Goal: Information Seeking & Learning: Learn about a topic

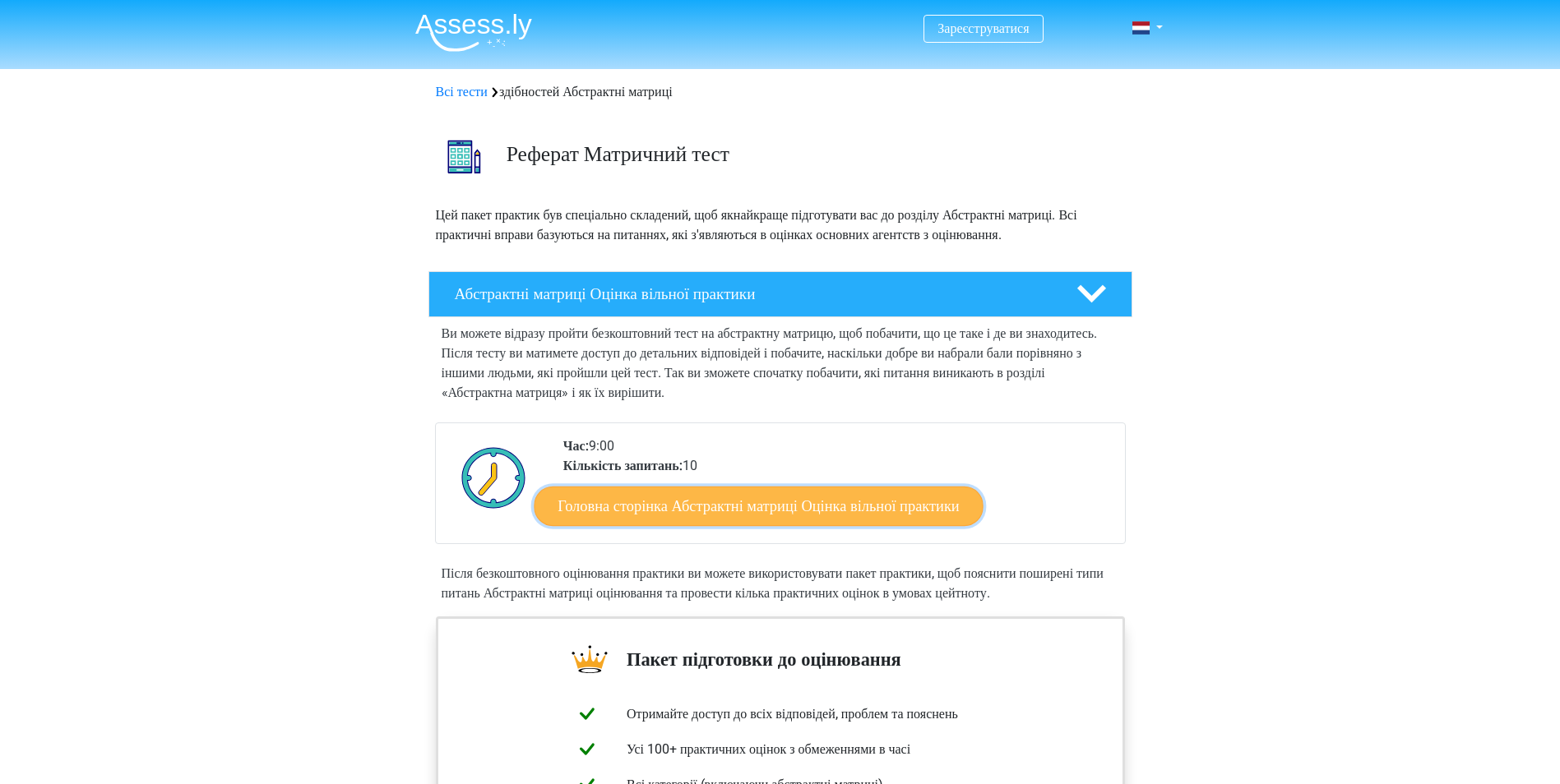
click at [870, 524] on link "Головна сторінка Абстрактні матриці Оцінка вільної практики" at bounding box center [758, 505] width 449 height 39
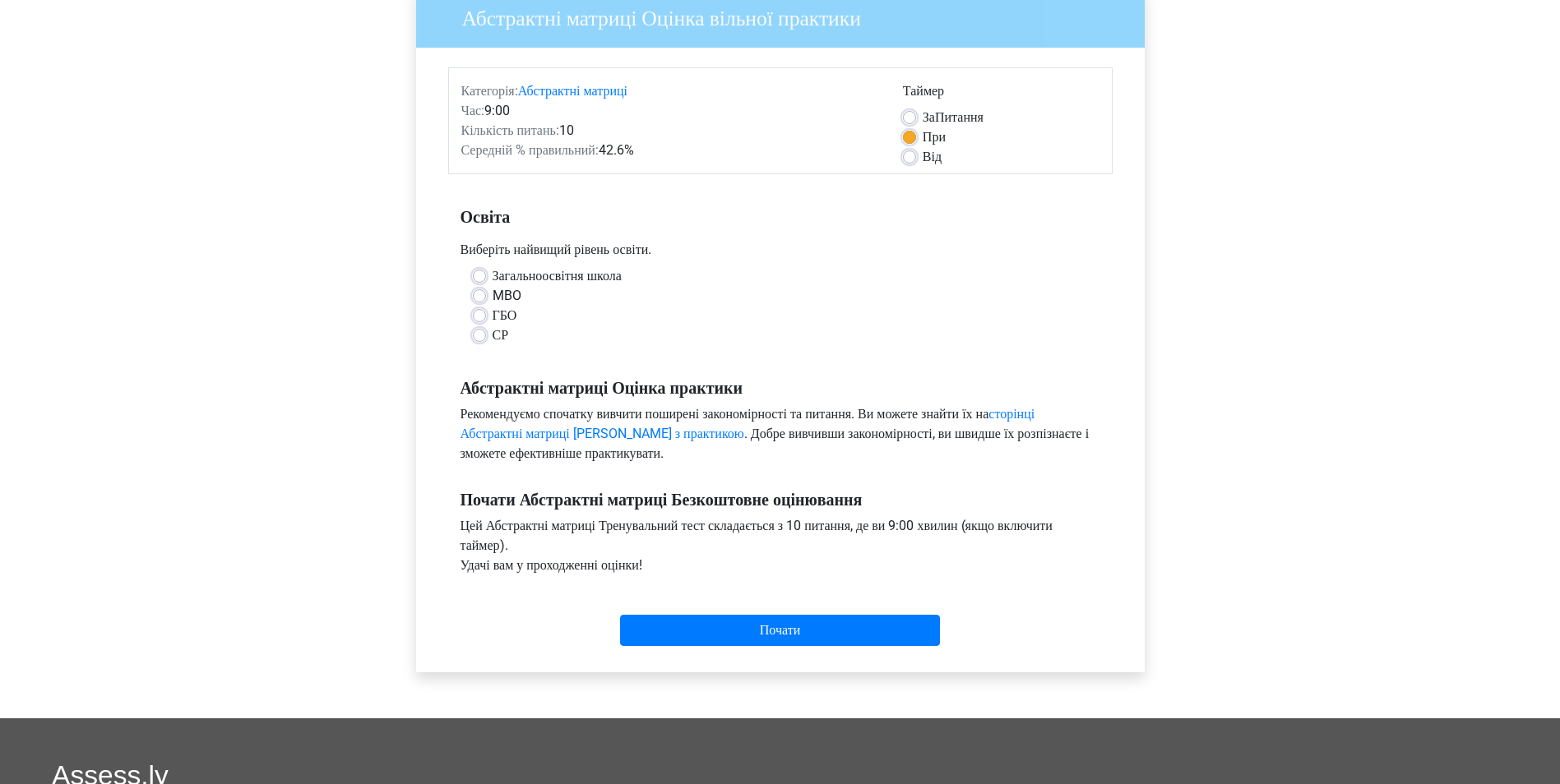
scroll to position [164, 0]
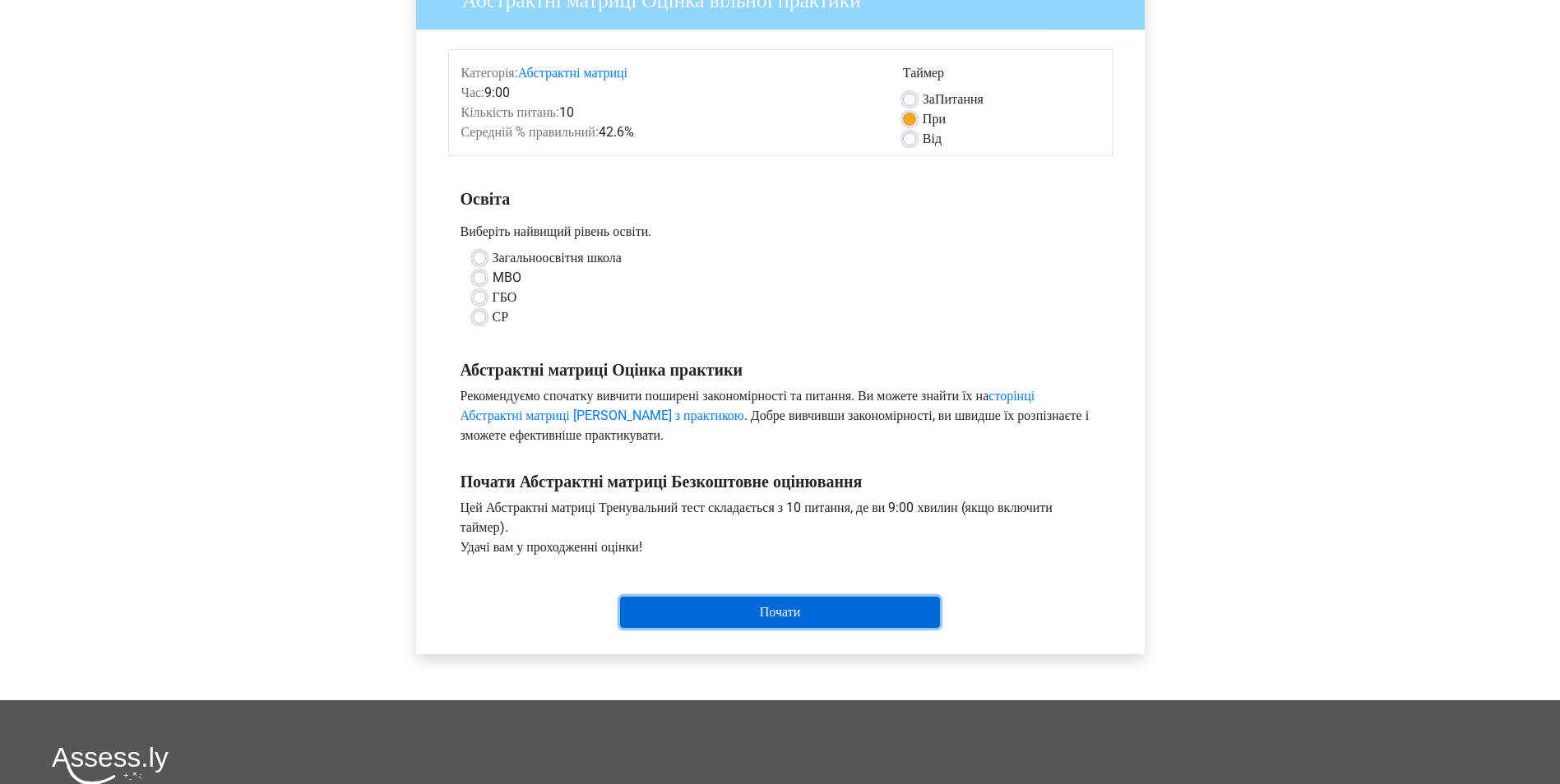
click at [825, 613] on input "Start" at bounding box center [780, 612] width 320 height 31
click at [622, 286] on div "MBO" at bounding box center [780, 278] width 615 height 20
click at [493, 259] on label "Загальноосвітня школа" at bounding box center [557, 258] width 129 height 20
click at [484, 259] on input "Загальноосвітня школа" at bounding box center [479, 256] width 13 height 17
radio input "true"
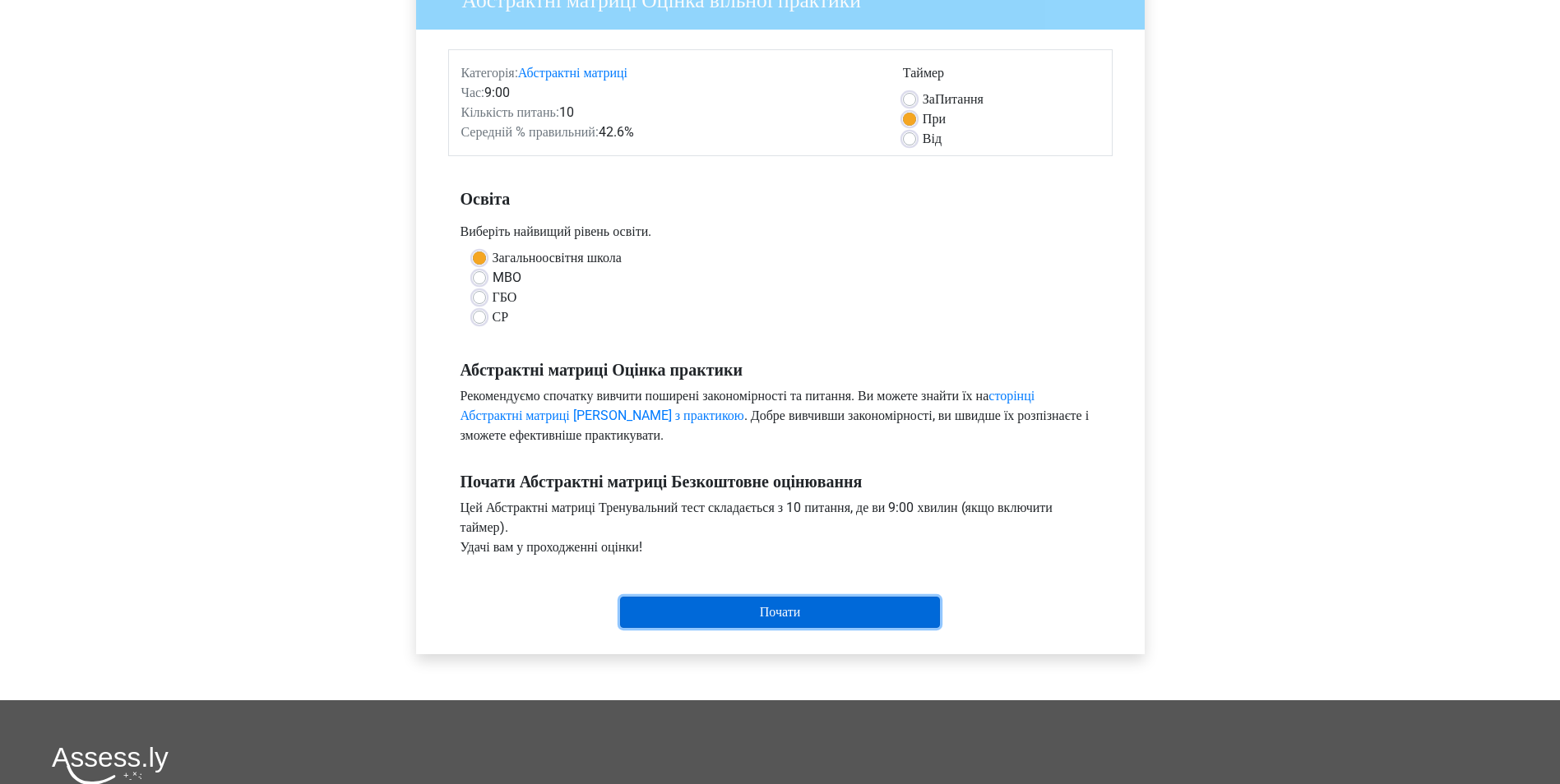
click at [808, 613] on input "Start" at bounding box center [780, 612] width 320 height 31
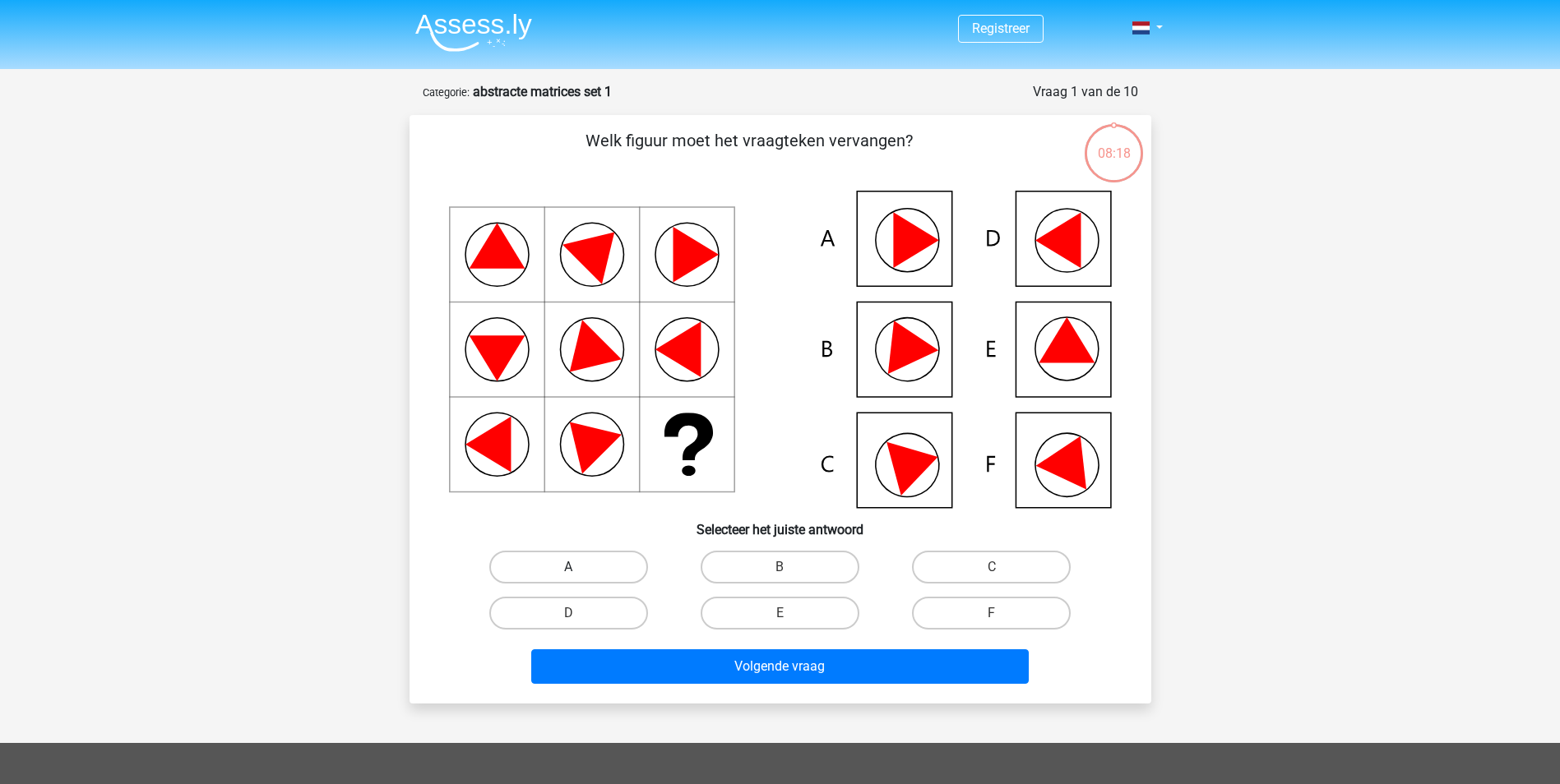
click at [606, 566] on label "A" at bounding box center [568, 567] width 158 height 33
click at [579, 567] on input "A" at bounding box center [573, 572] width 11 height 11
radio input "true"
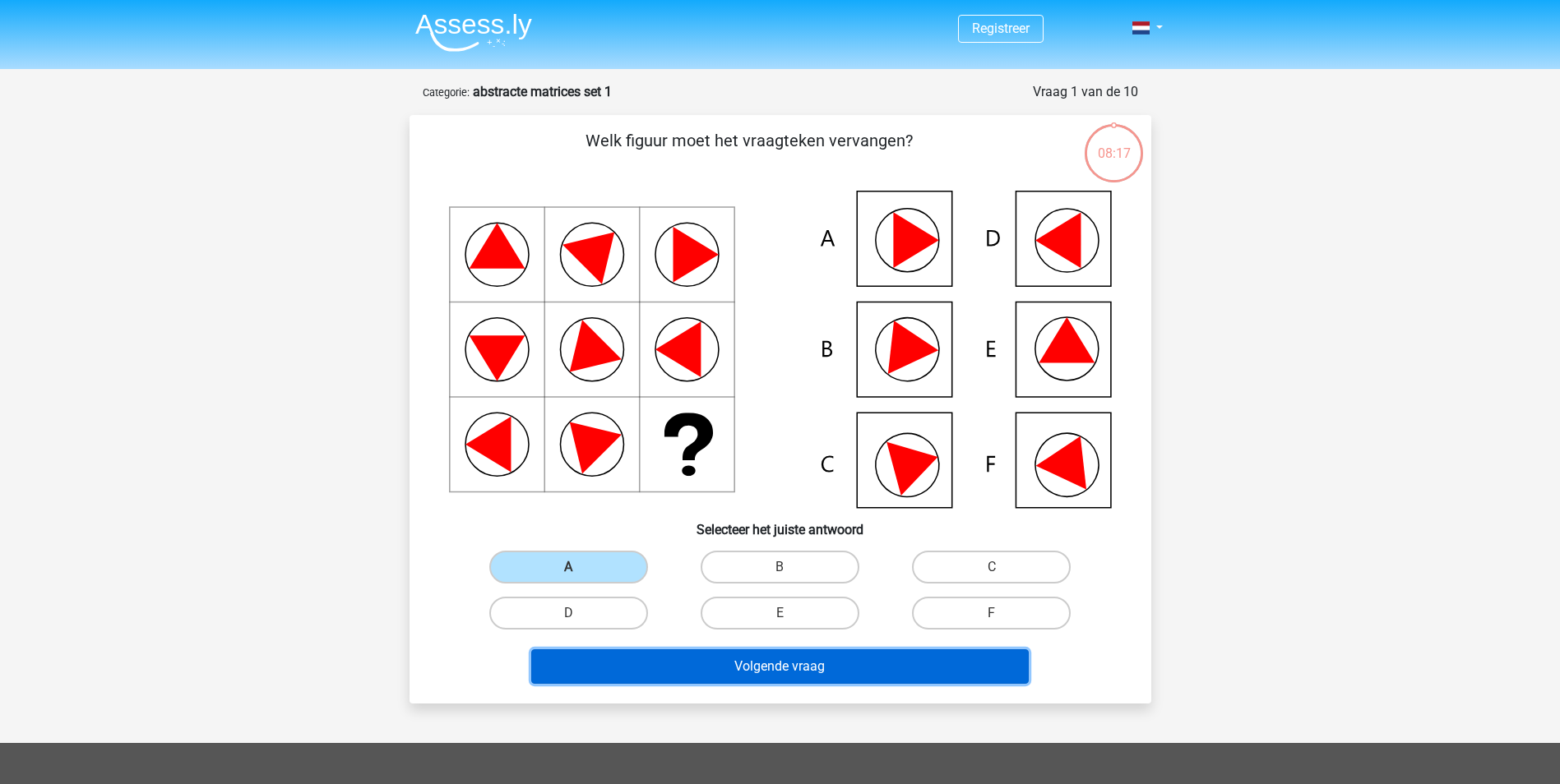
click at [794, 668] on button "Volgende vraag" at bounding box center [780, 666] width 498 height 34
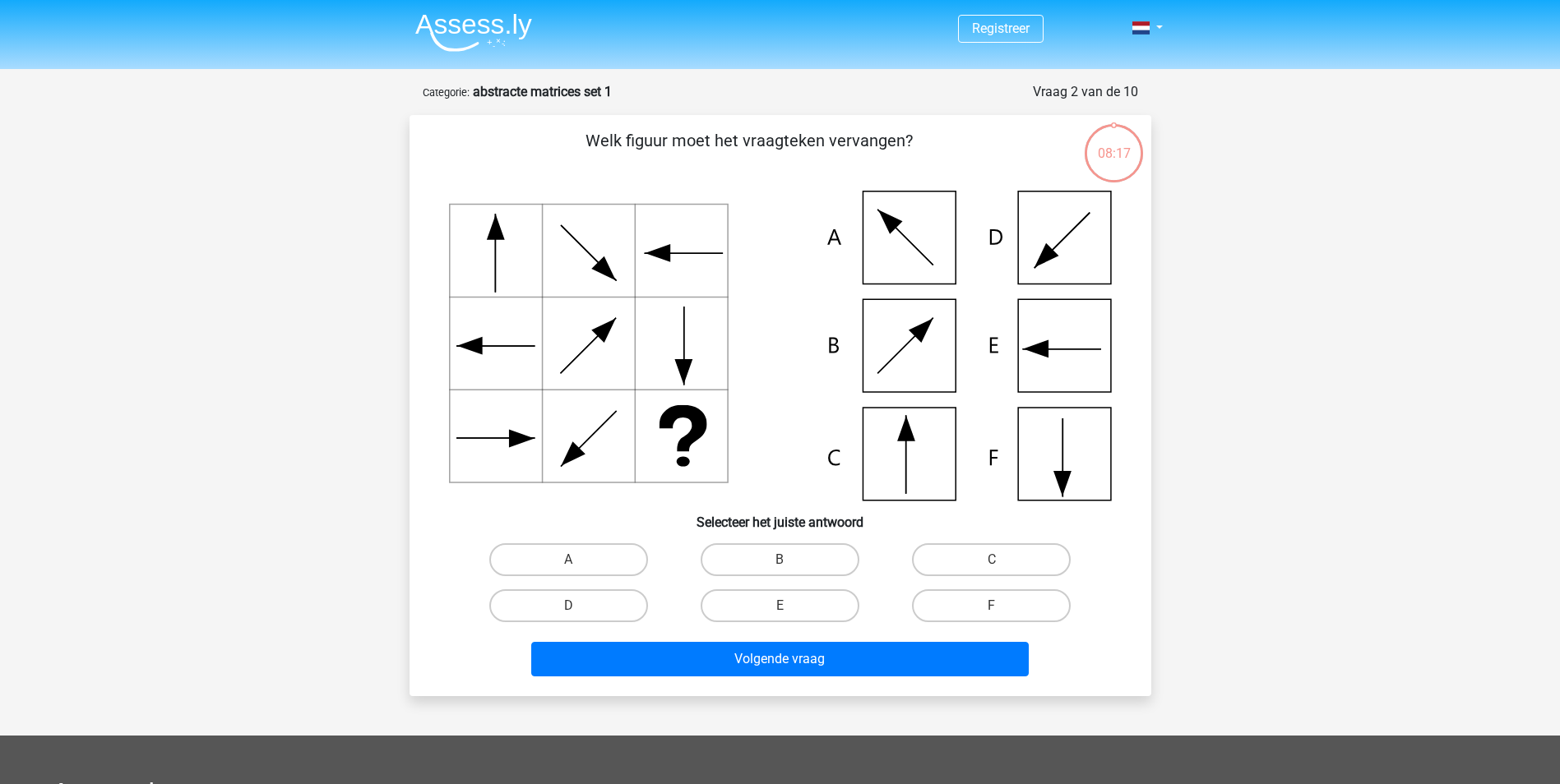
scroll to position [82, 0]
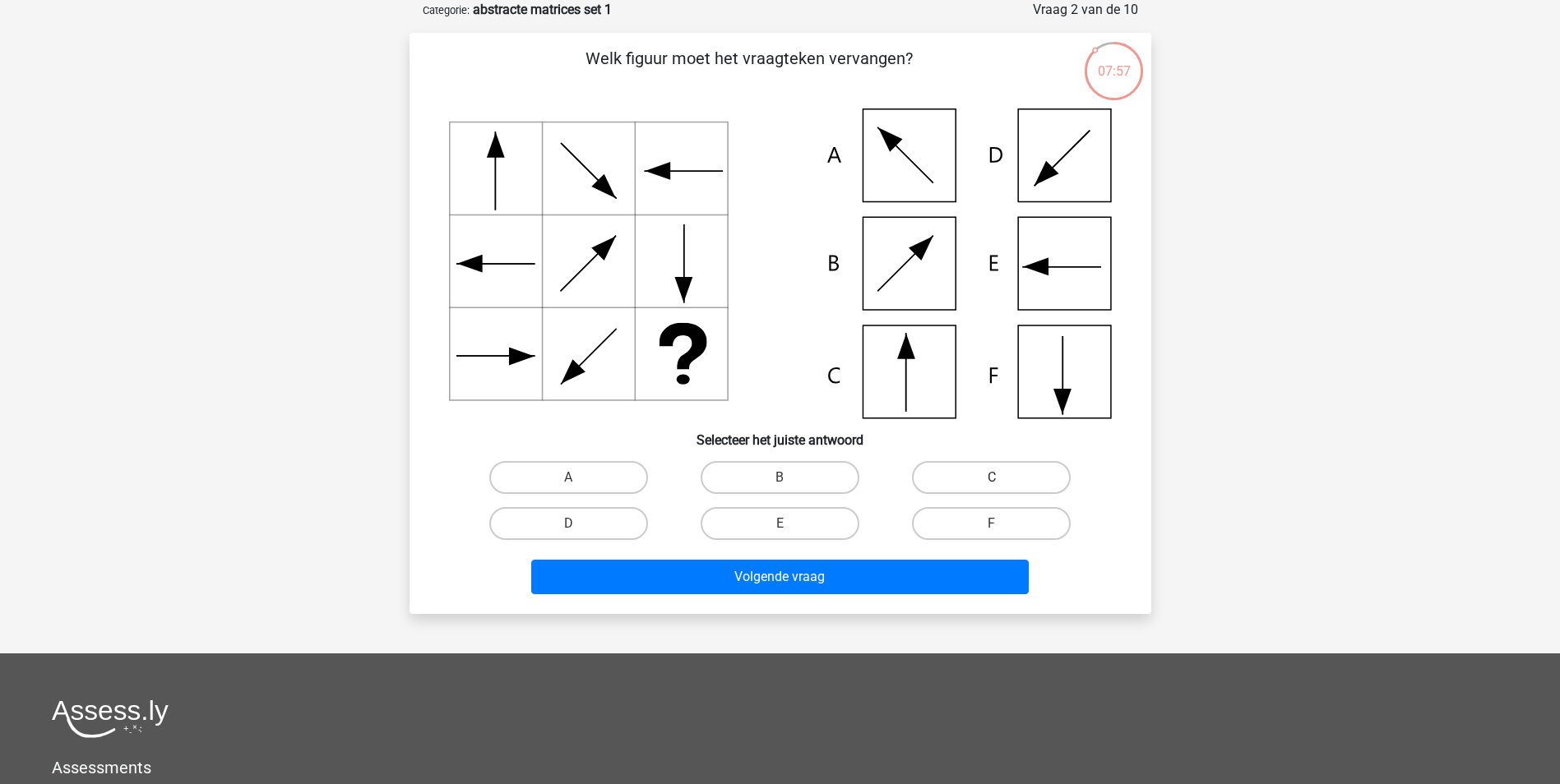
click at [1008, 482] on label "C" at bounding box center [991, 477] width 158 height 33
click at [1003, 482] on input "C" at bounding box center [997, 482] width 11 height 11
radio input "true"
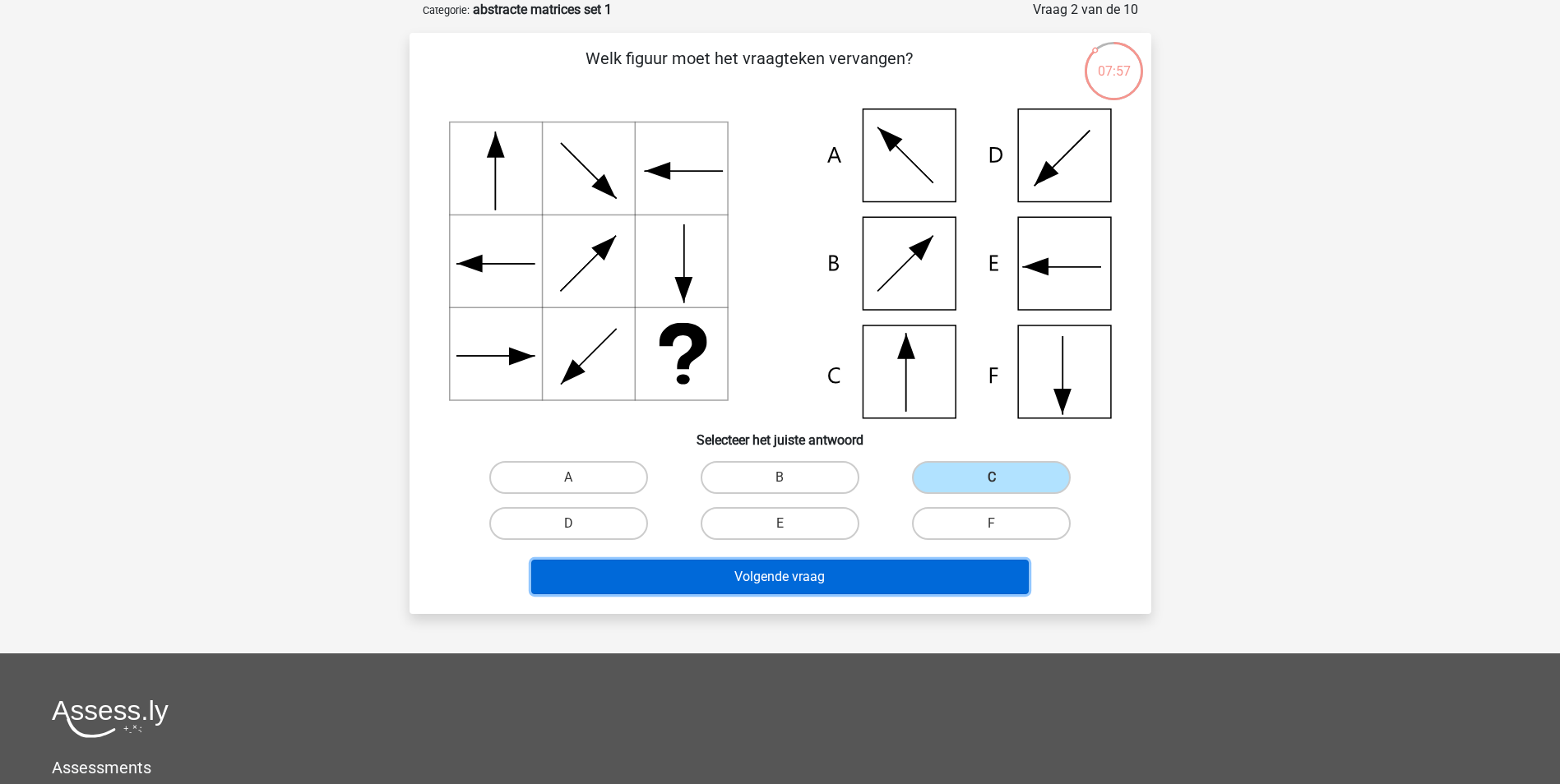
click at [847, 576] on button "Volgende vraag" at bounding box center [780, 576] width 498 height 34
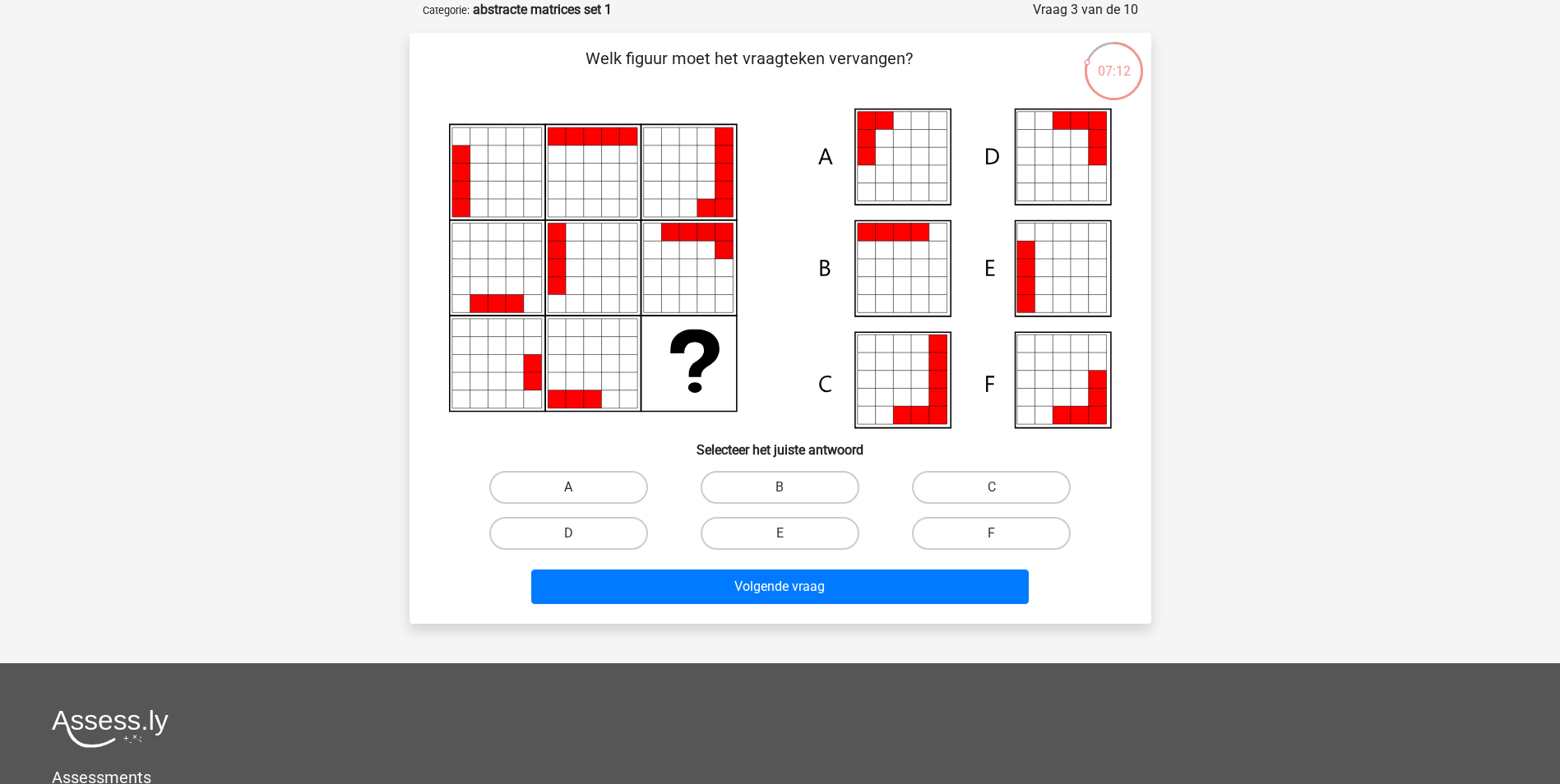
click at [607, 489] on label "A" at bounding box center [568, 487] width 158 height 33
click at [579, 489] on input "A" at bounding box center [573, 493] width 11 height 11
radio input "true"
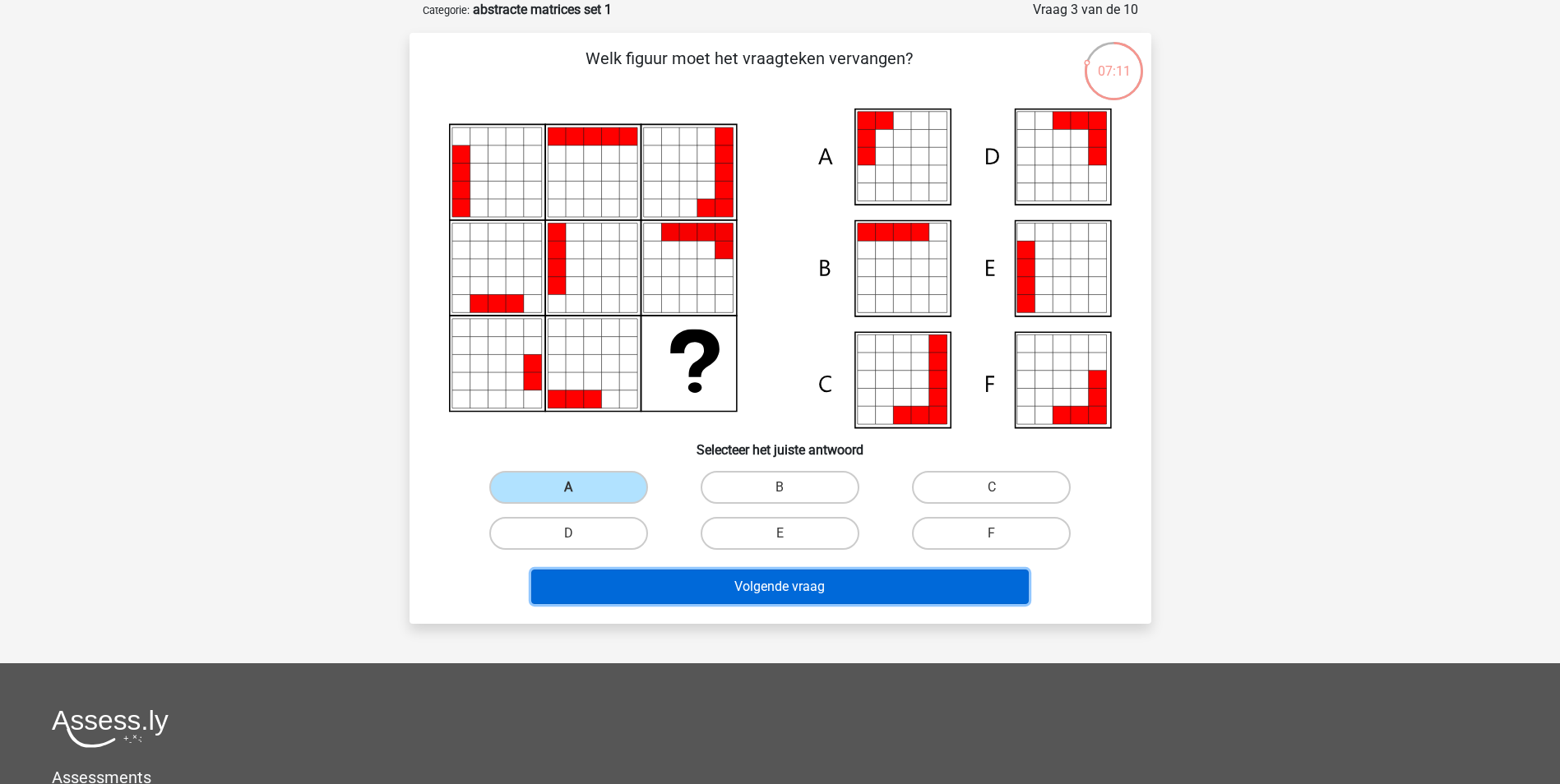
click at [843, 586] on button "Volgende vraag" at bounding box center [780, 586] width 498 height 34
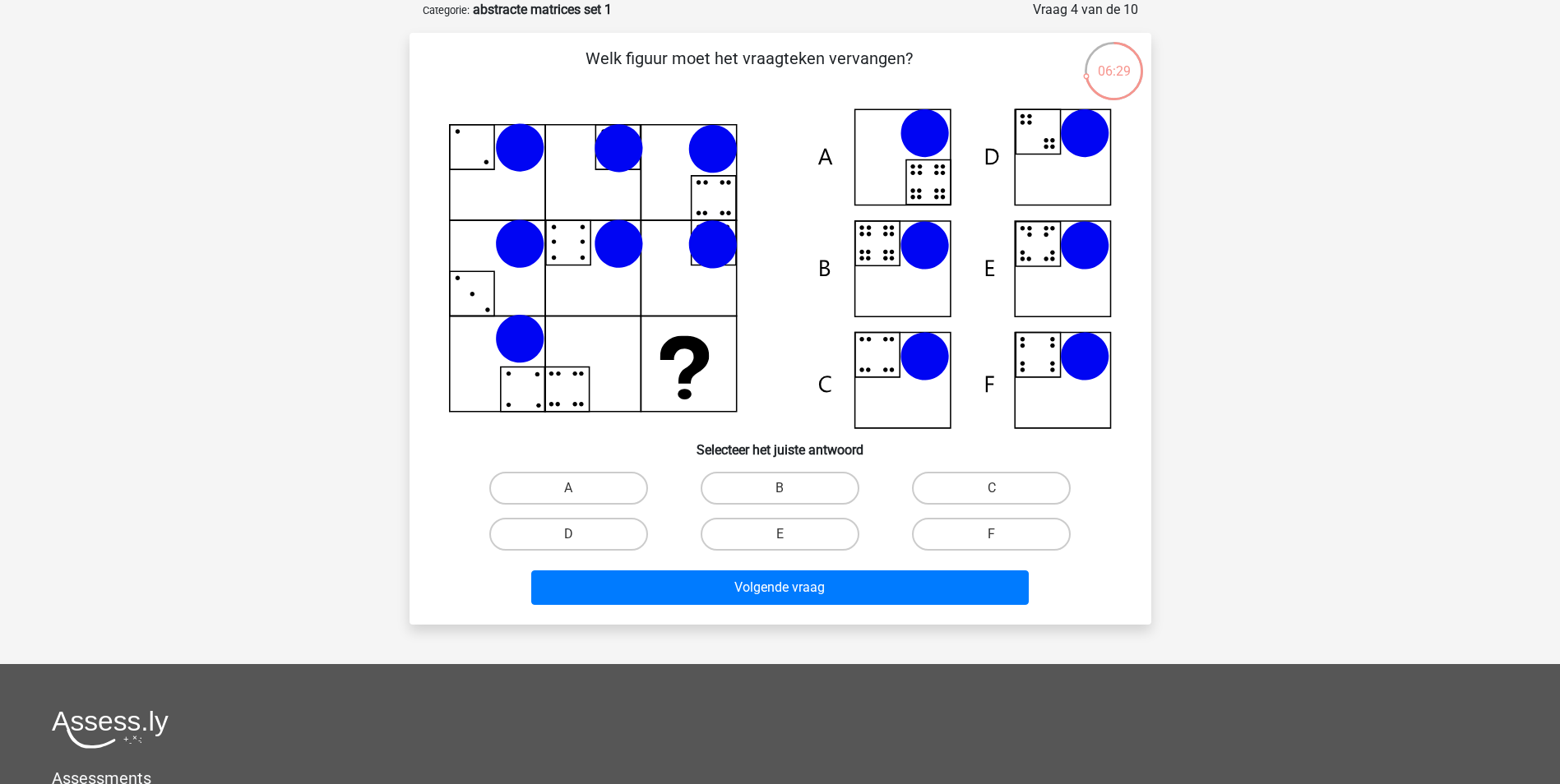
click at [786, 539] on input "E" at bounding box center [785, 539] width 11 height 11
radio input "true"
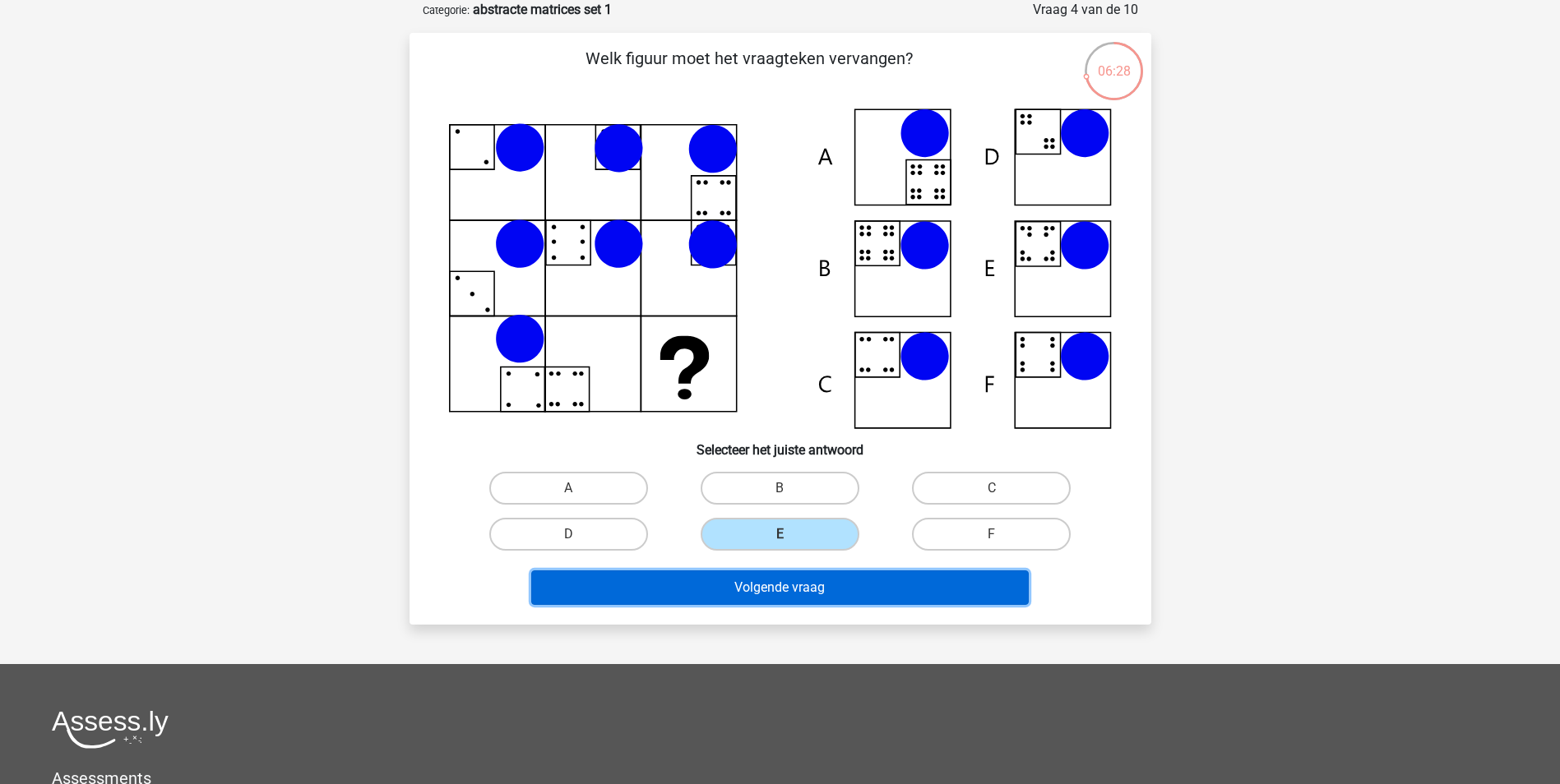
click at [824, 596] on button "Volgende vraag" at bounding box center [780, 587] width 498 height 34
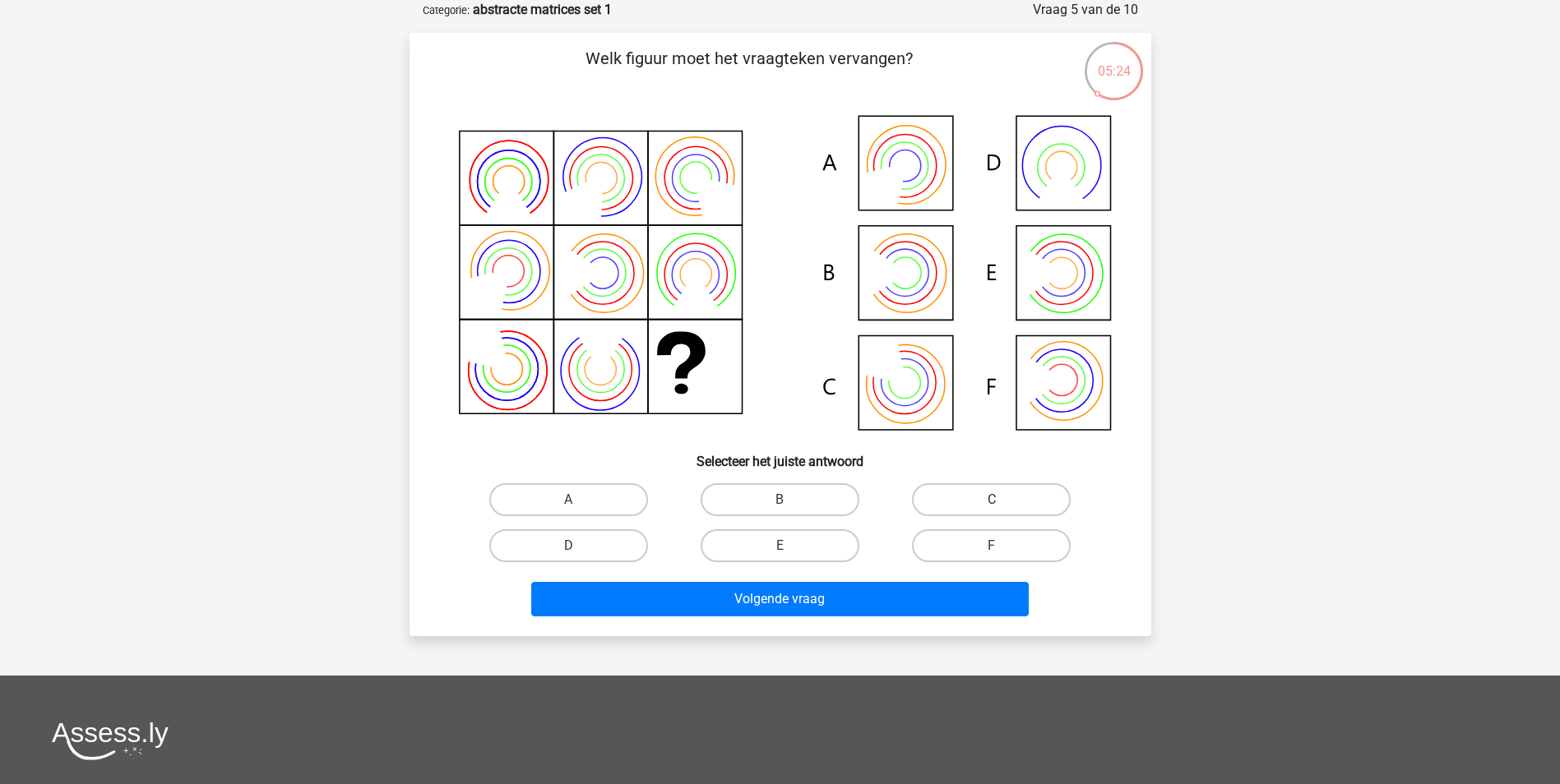
click at [979, 501] on label "C" at bounding box center [991, 499] width 158 height 33
click at [992, 501] on input "C" at bounding box center [997, 505] width 11 height 11
radio input "true"
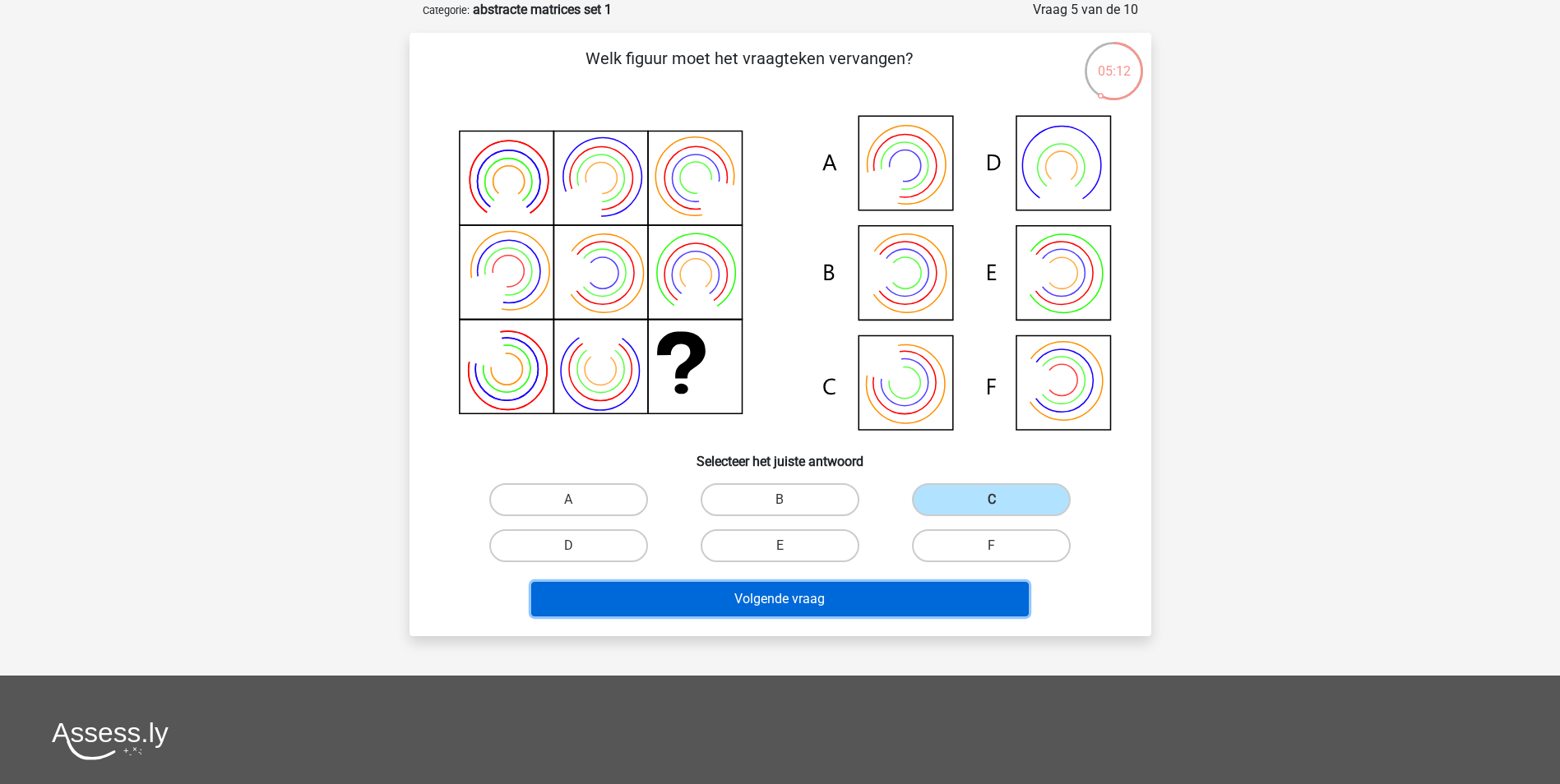
click at [854, 599] on button "Volgende vraag" at bounding box center [780, 599] width 498 height 34
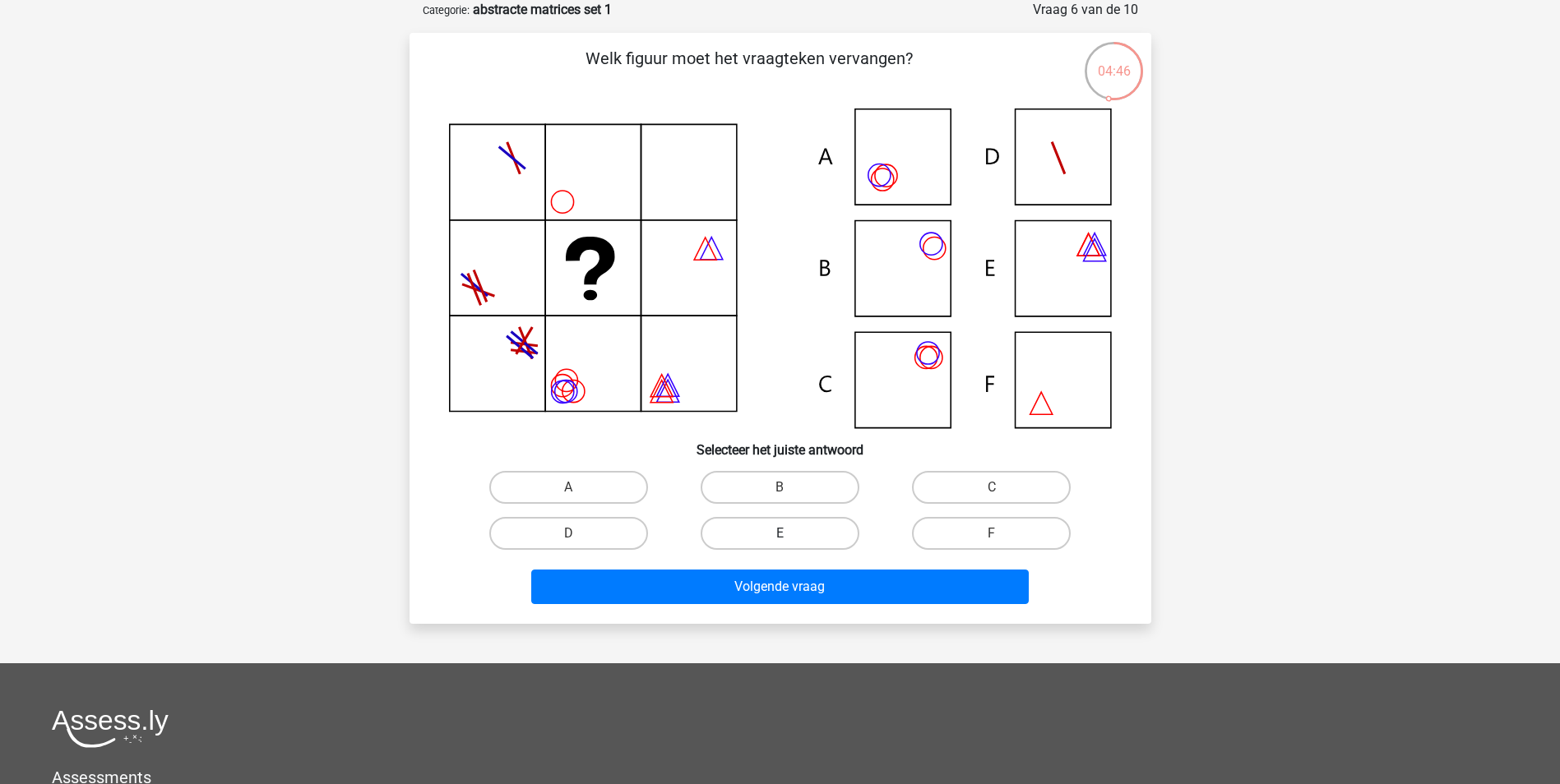
click at [796, 536] on label "E" at bounding box center [779, 533] width 158 height 33
click at [790, 536] on input "E" at bounding box center [785, 539] width 11 height 11
radio input "true"
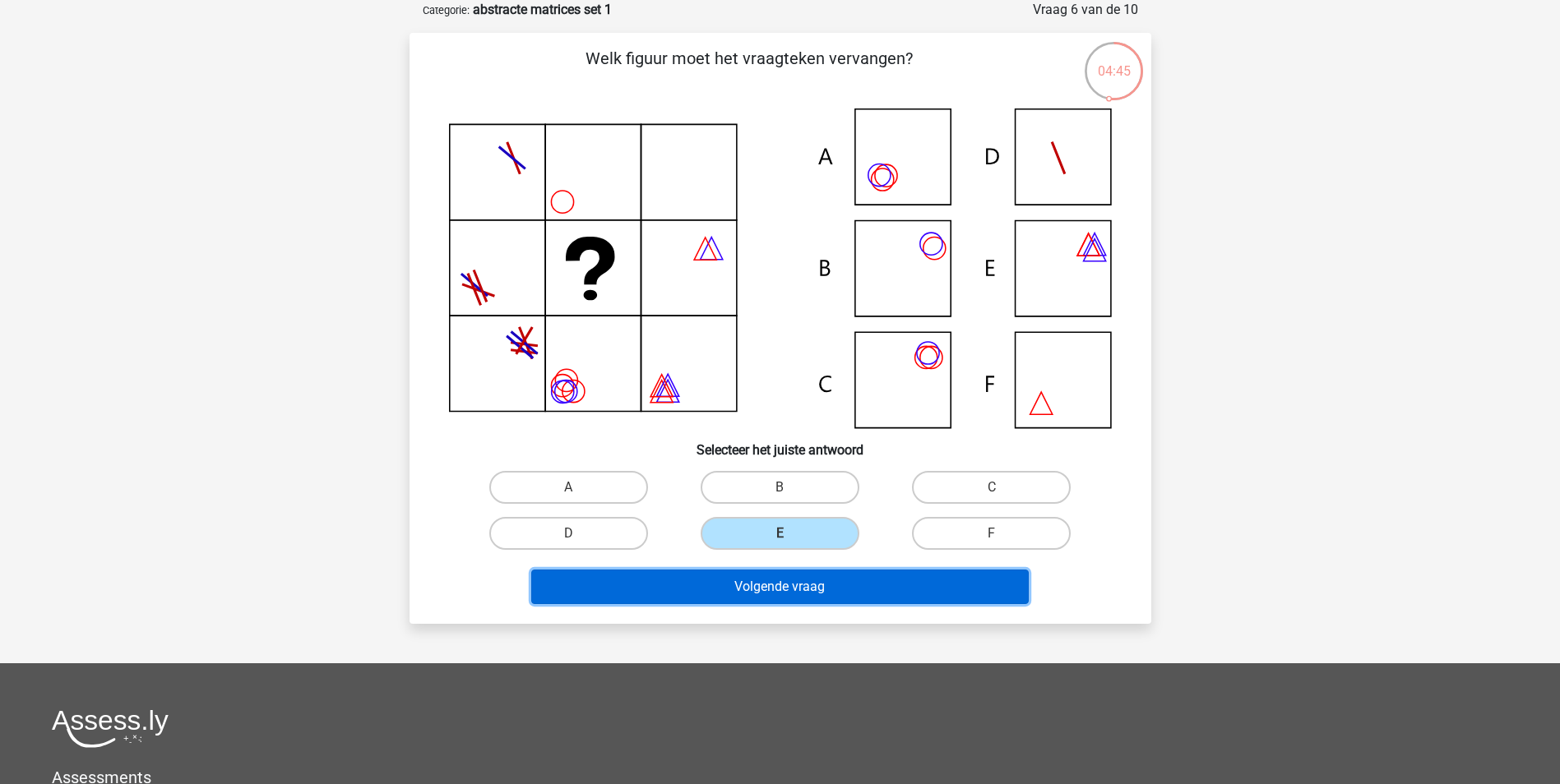
click at [840, 593] on button "Volgende vraag" at bounding box center [780, 586] width 498 height 34
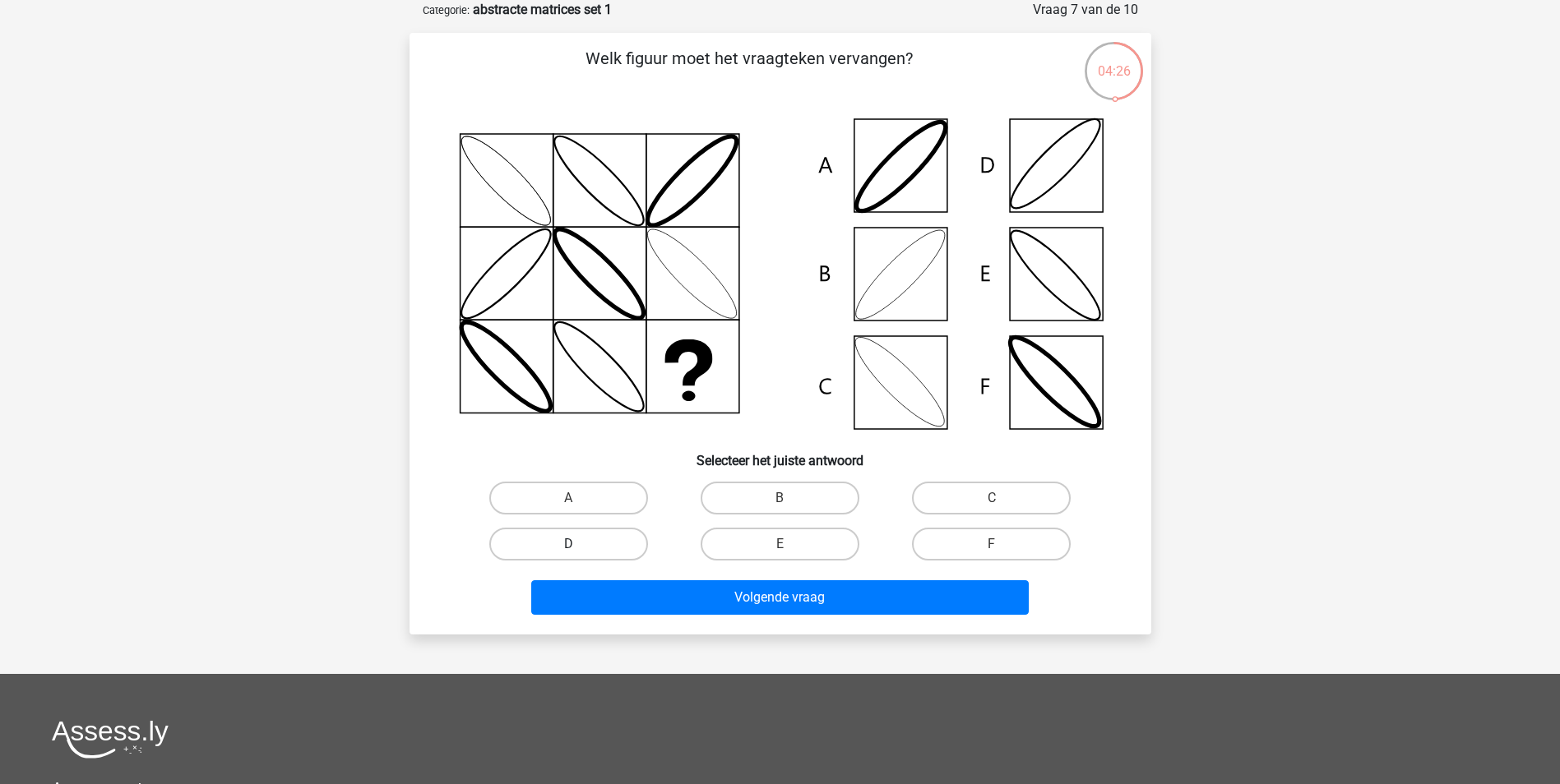
click at [604, 548] on label "D" at bounding box center [568, 544] width 158 height 33
click at [579, 548] on input "D" at bounding box center [573, 549] width 11 height 11
radio input "true"
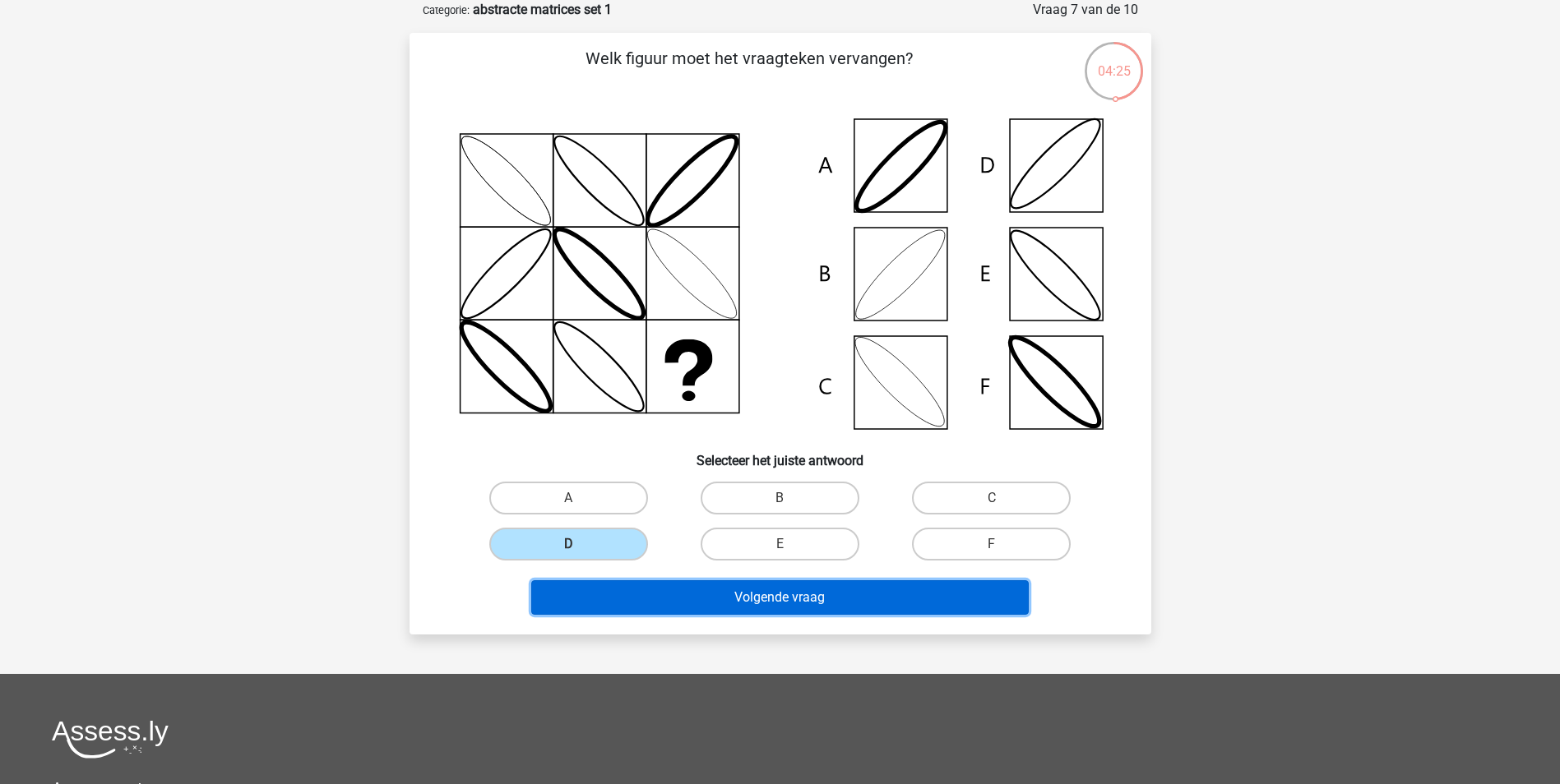
click at [826, 591] on button "Volgende vraag" at bounding box center [780, 597] width 498 height 34
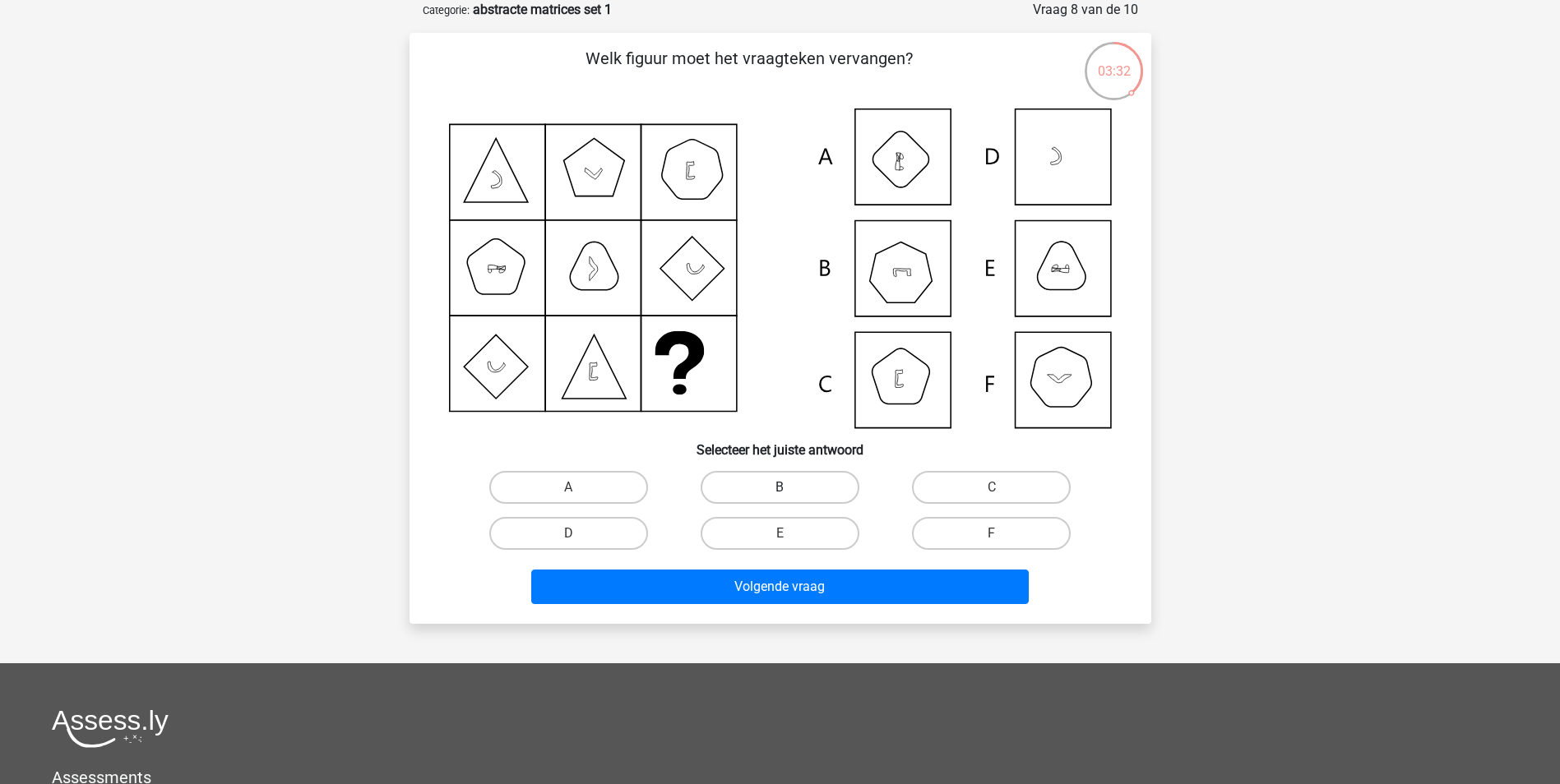
click at [776, 489] on label "B" at bounding box center [779, 487] width 158 height 33
click at [780, 489] on input "B" at bounding box center [785, 493] width 11 height 11
radio input "true"
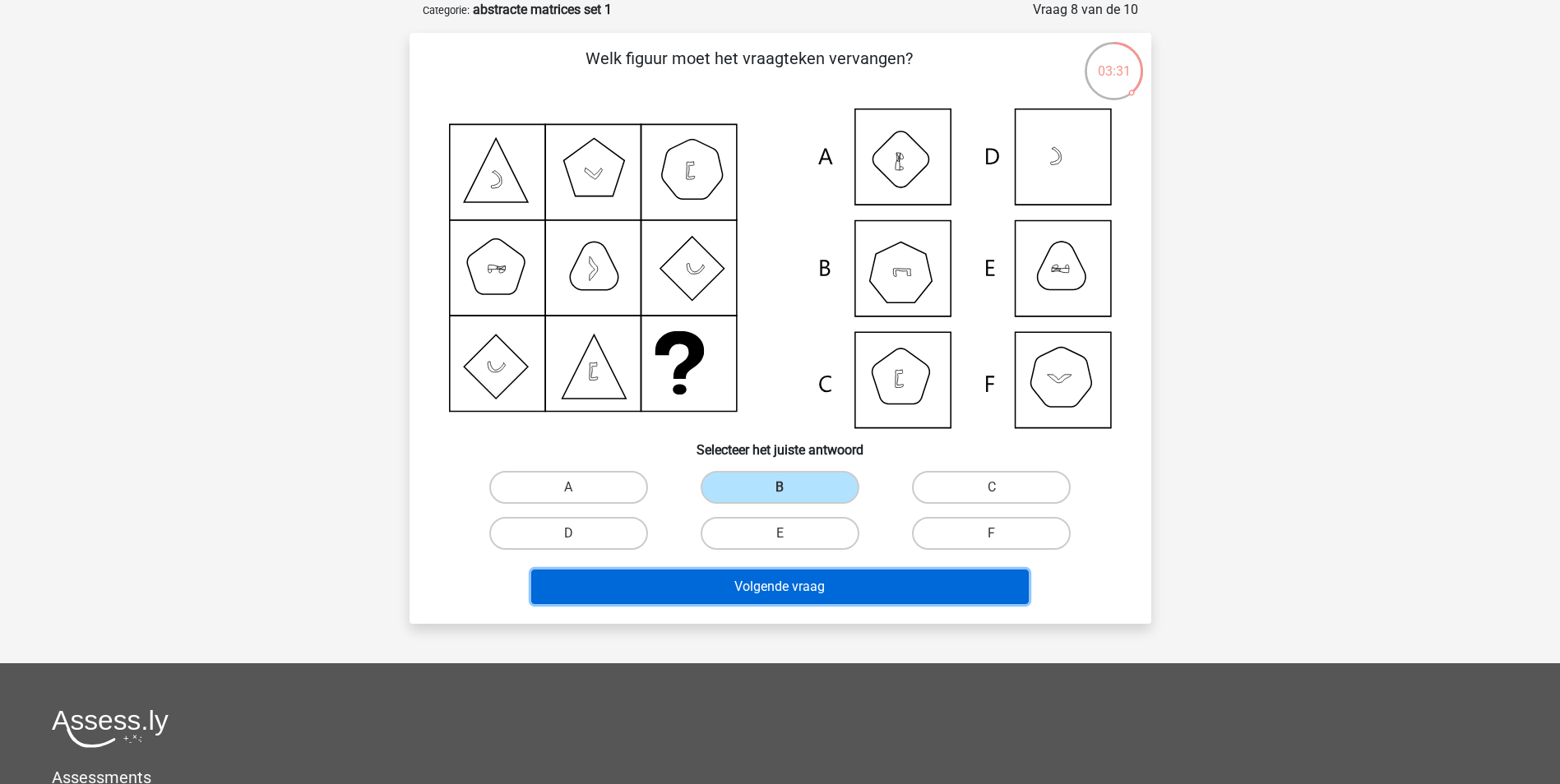
click at [845, 584] on button "Volgende vraag" at bounding box center [780, 586] width 498 height 34
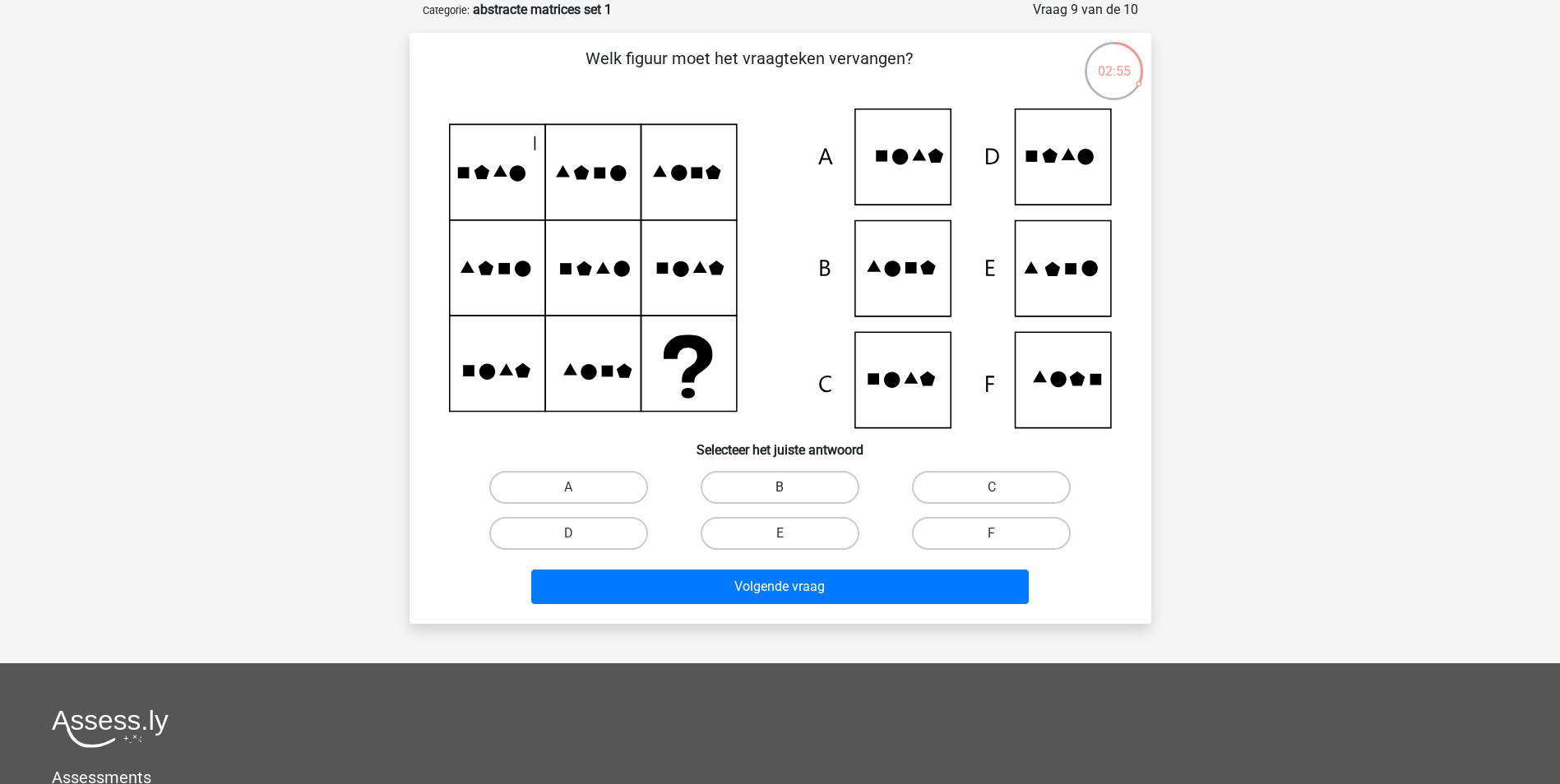
click at [777, 491] on label "B" at bounding box center [779, 487] width 158 height 33
click at [780, 491] on input "B" at bounding box center [785, 493] width 11 height 11
radio input "true"
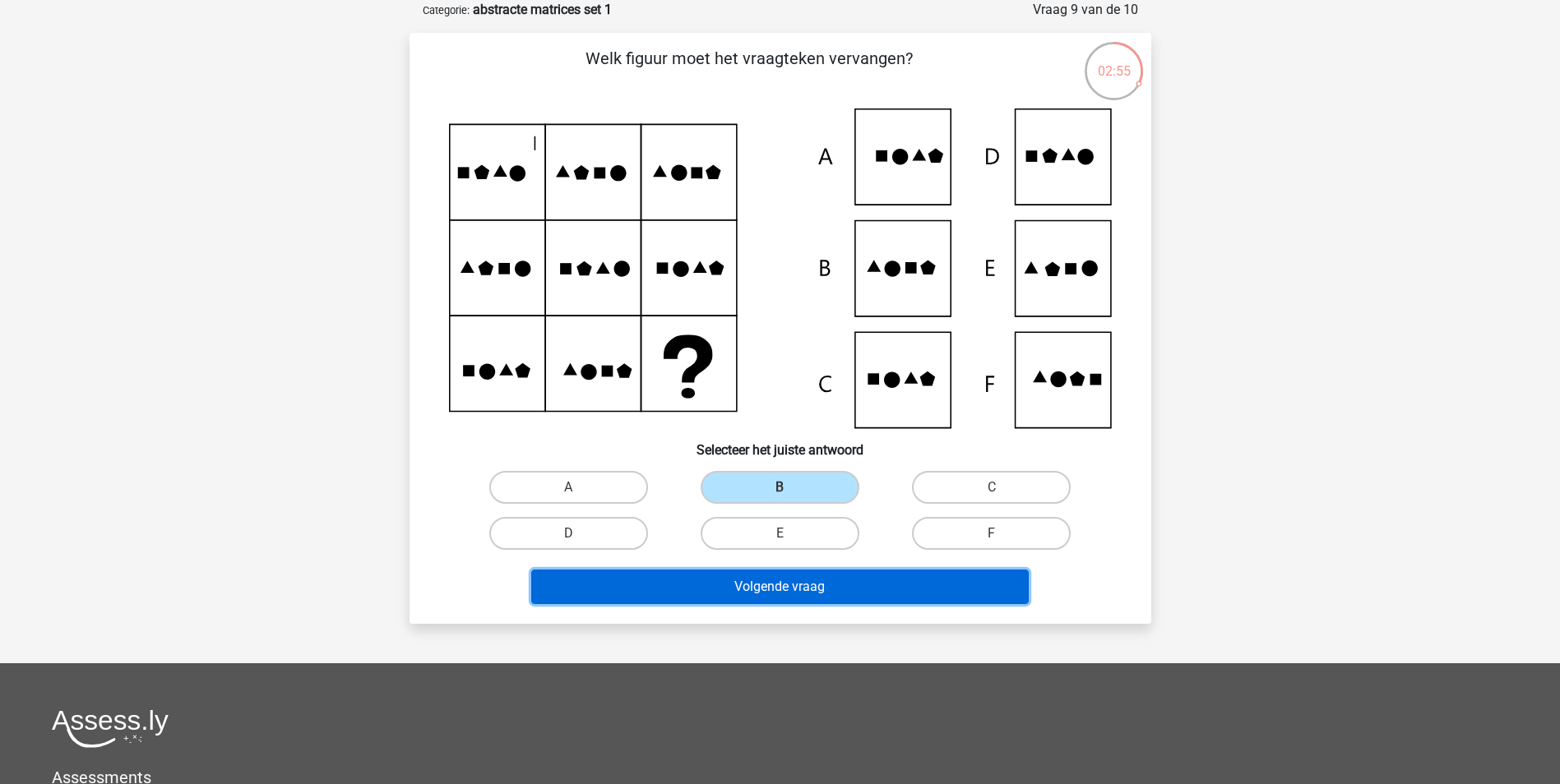
click at [842, 588] on button "Volgende vraag" at bounding box center [780, 586] width 498 height 34
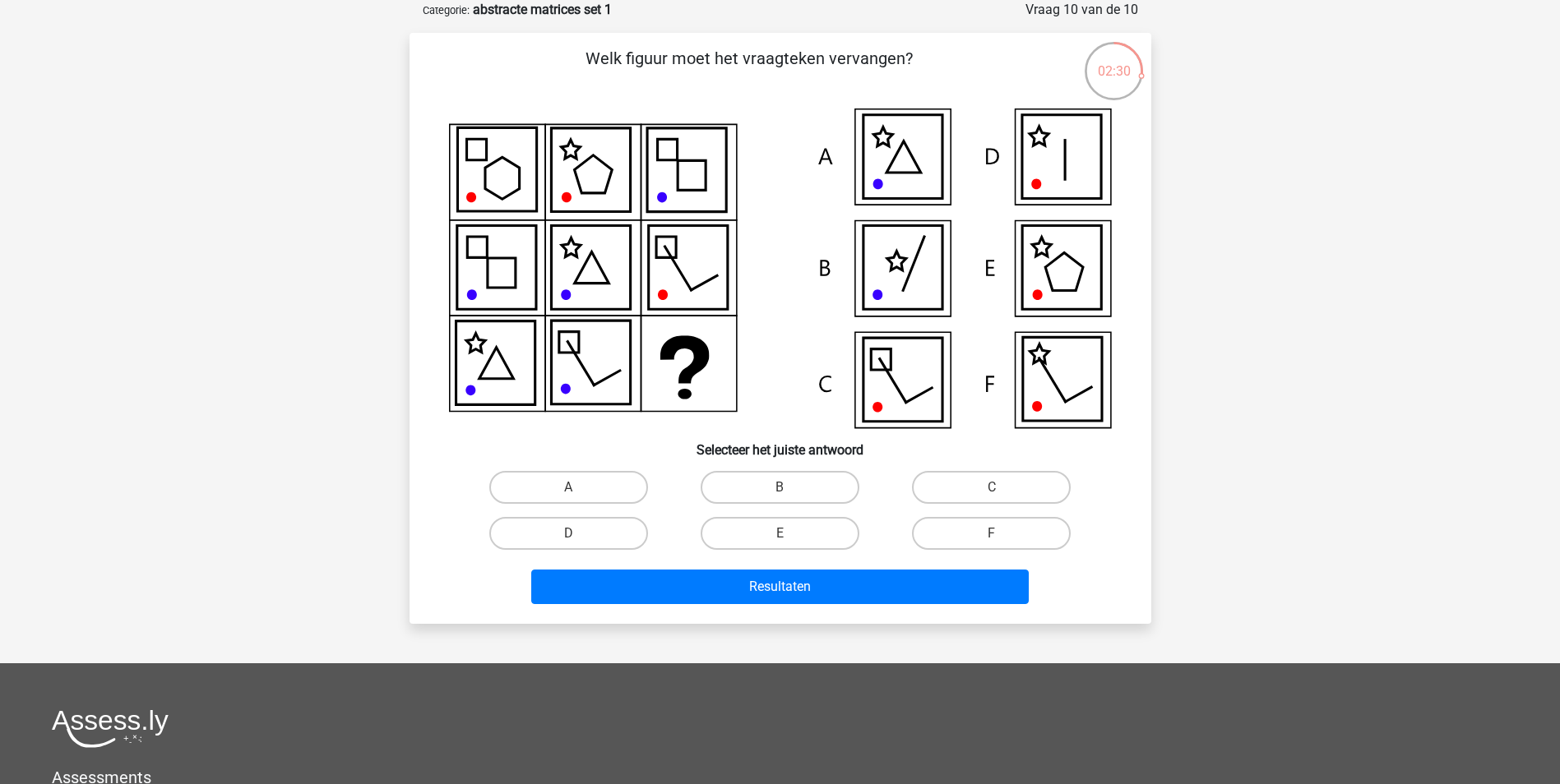
click at [787, 536] on input "E" at bounding box center [785, 539] width 11 height 11
radio input "true"
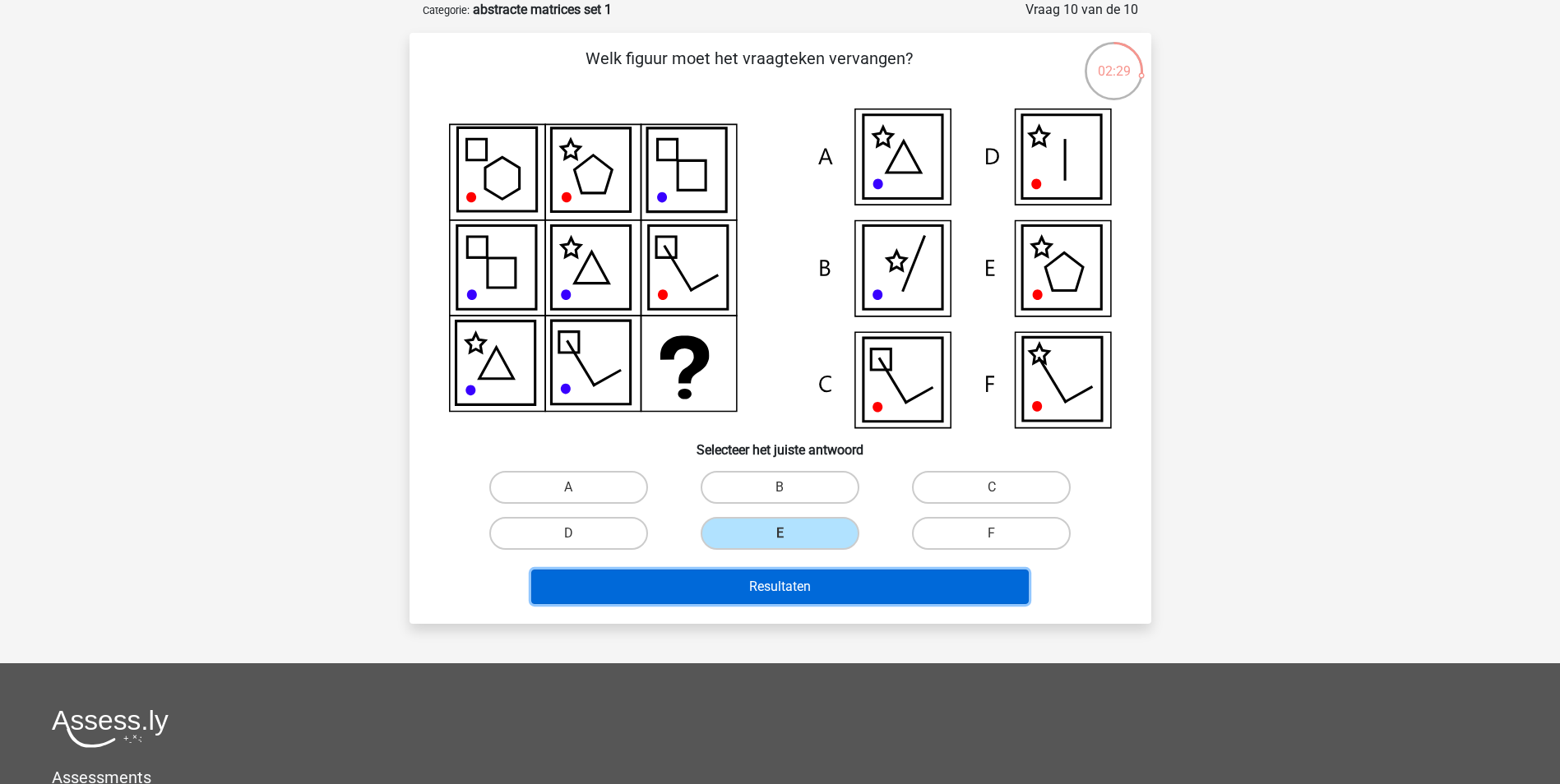
click at [833, 596] on button "Resultaten" at bounding box center [780, 586] width 498 height 34
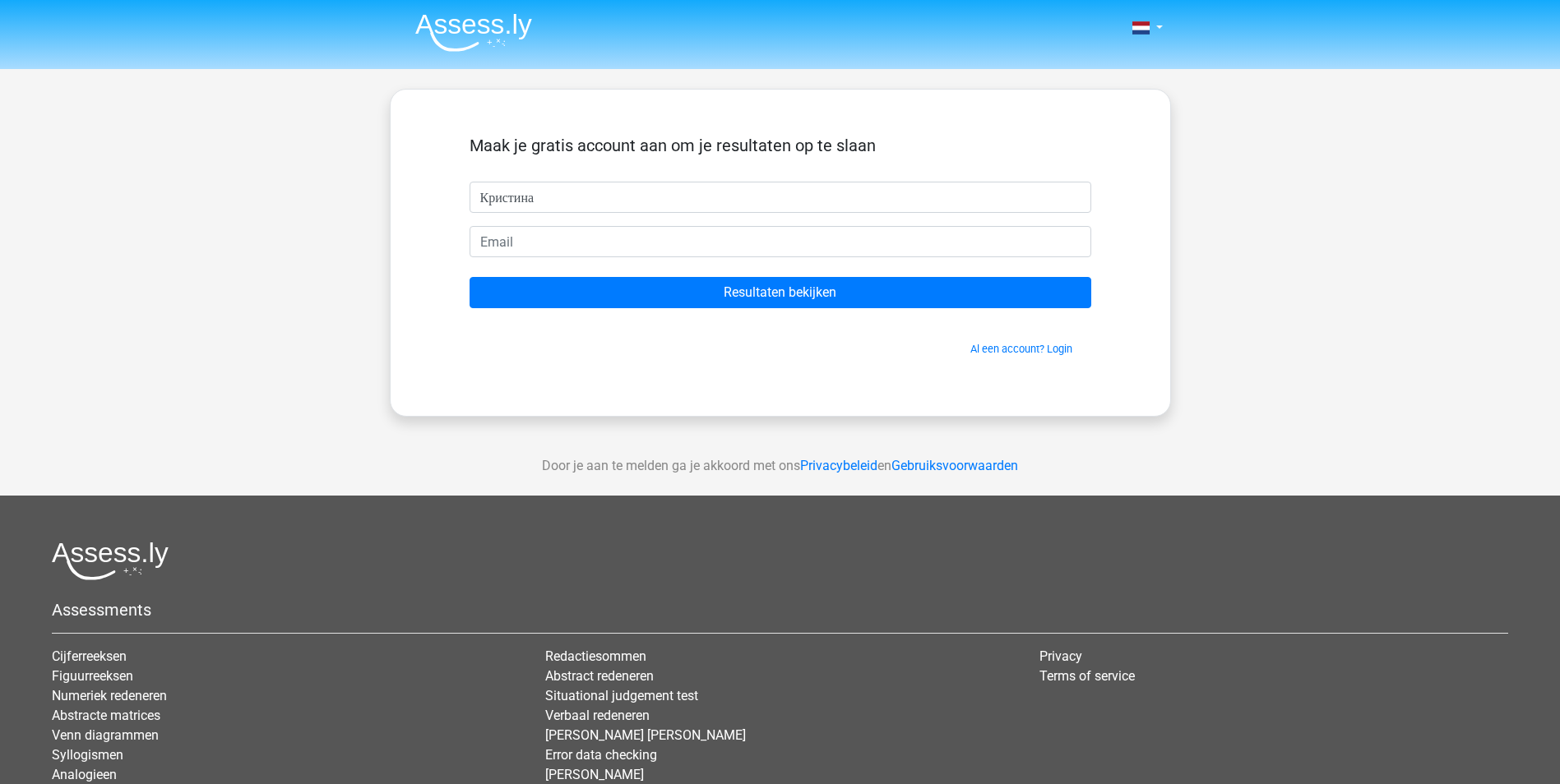
type input "Кристина"
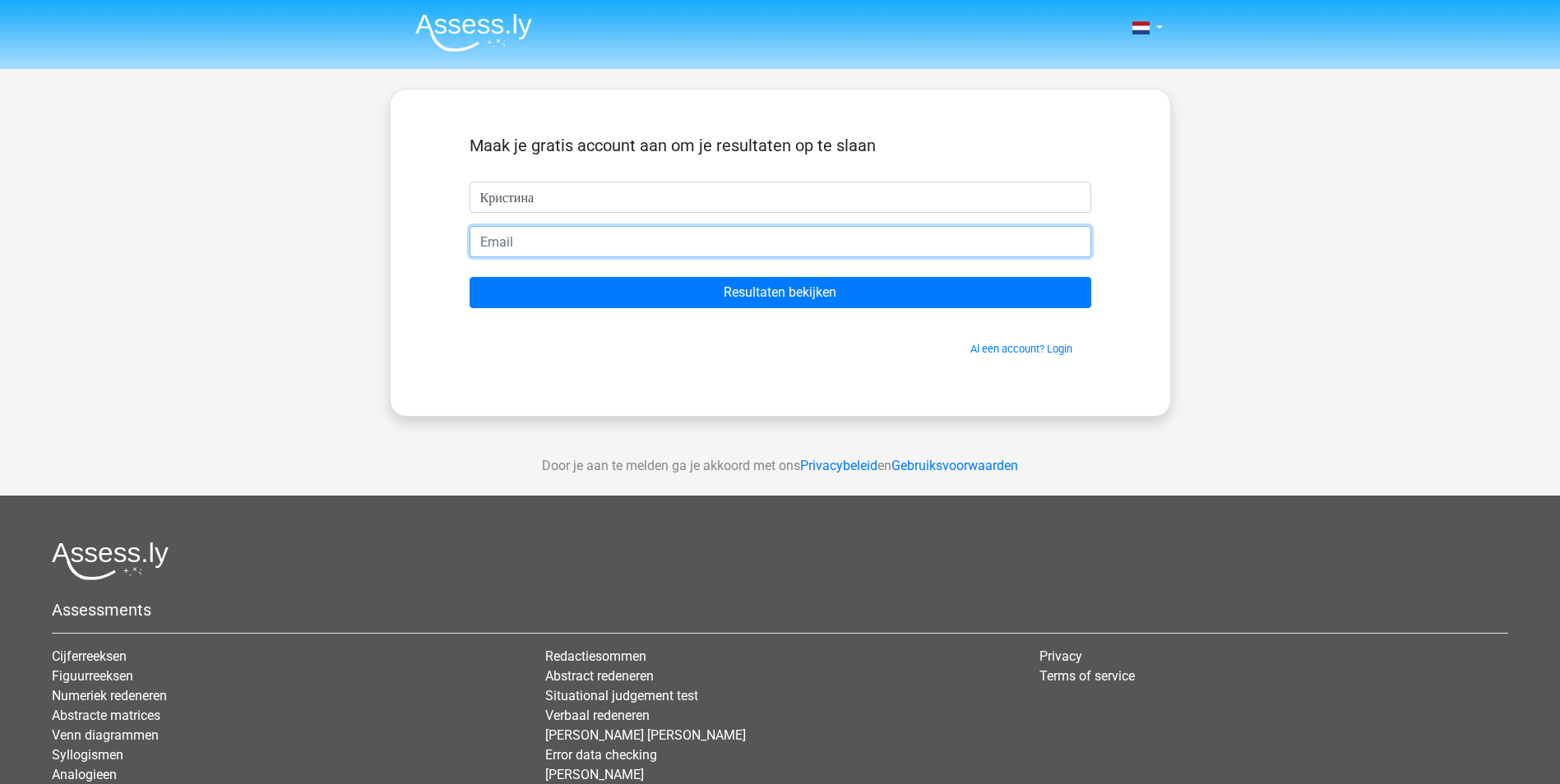
click at [726, 242] on input "email" at bounding box center [780, 241] width 622 height 31
type input "krisd@ukr.net"
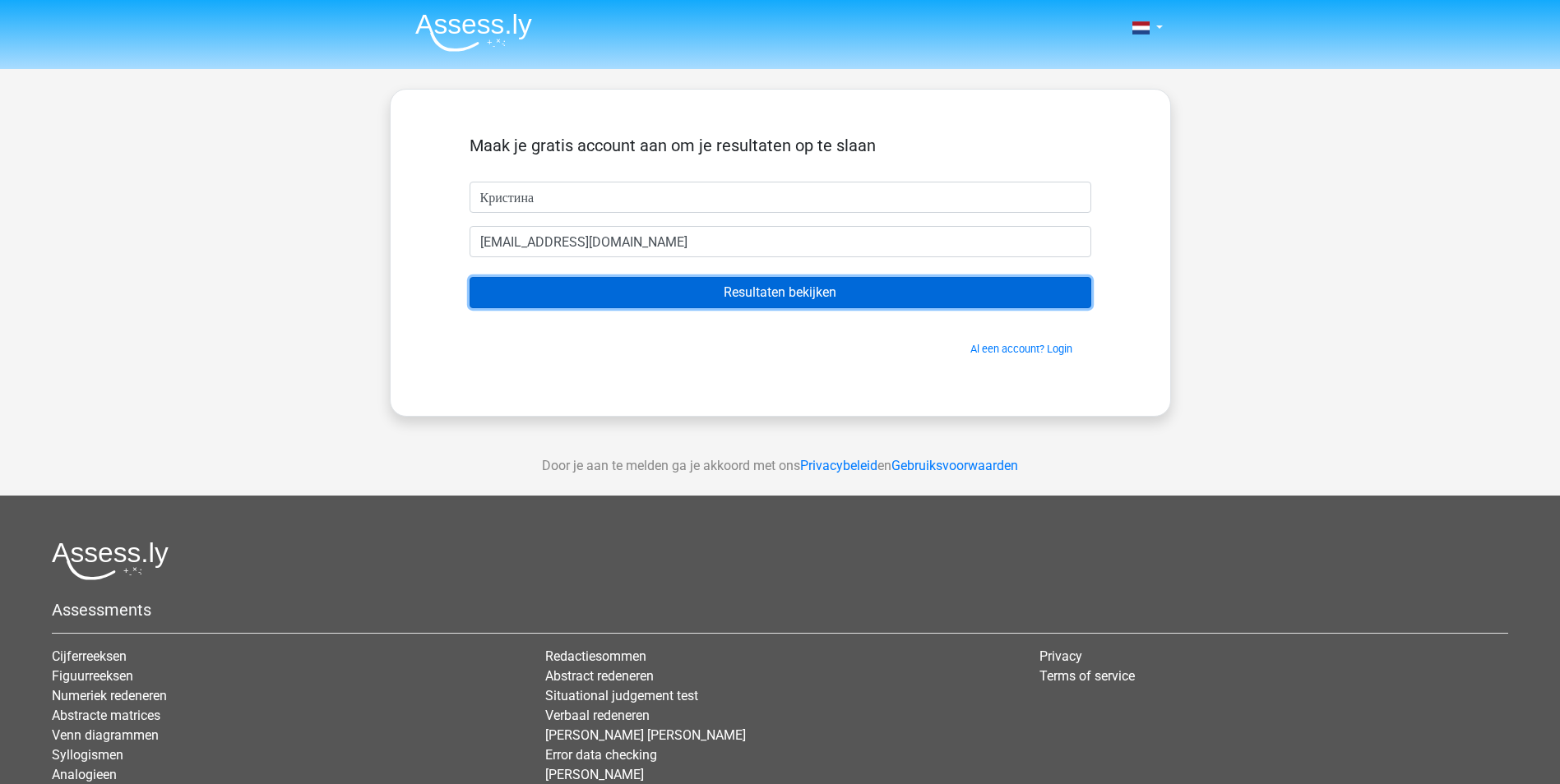
click at [770, 291] on input "Resultaten bekijken" at bounding box center [780, 292] width 622 height 31
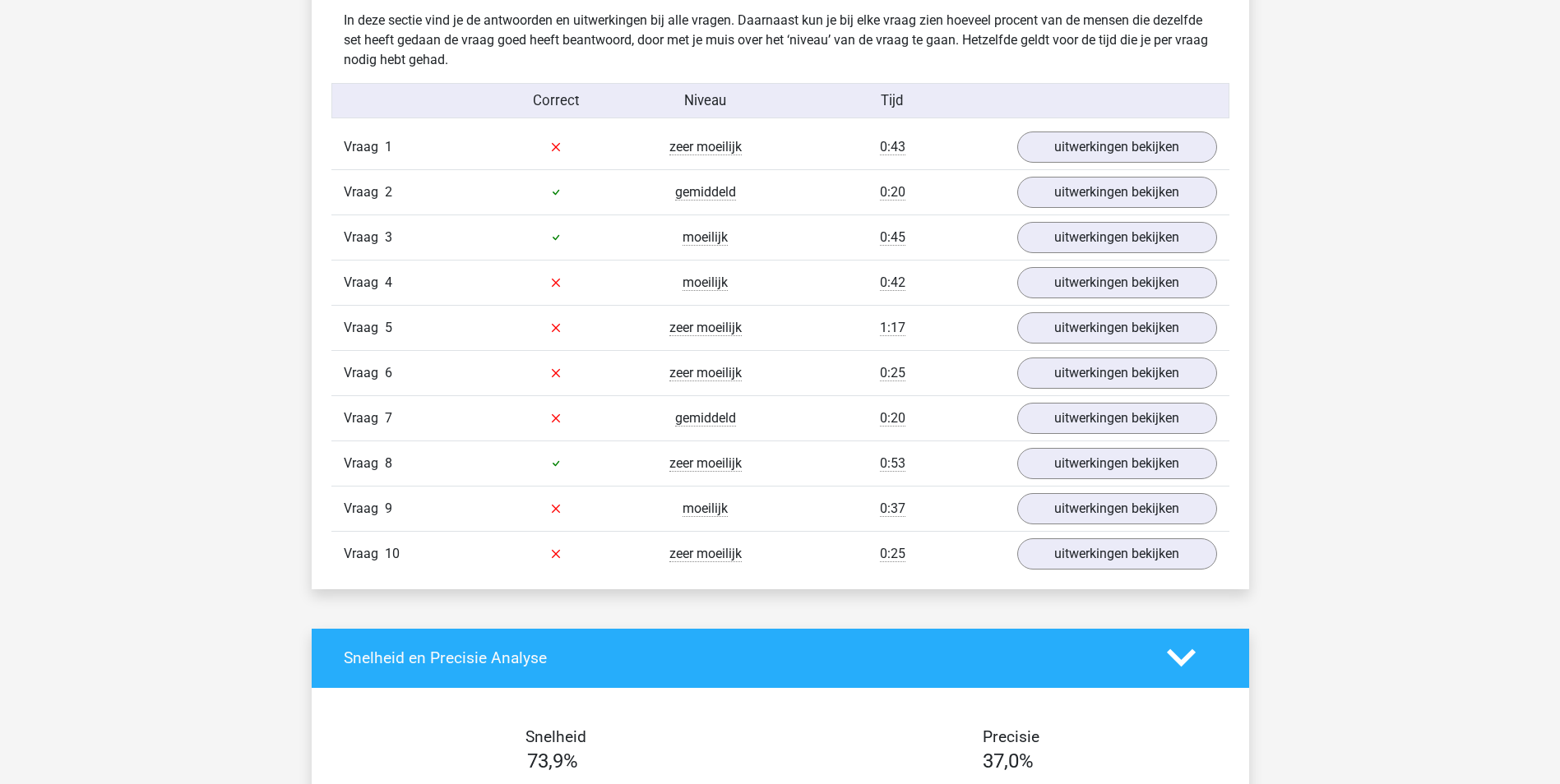
scroll to position [1315, 0]
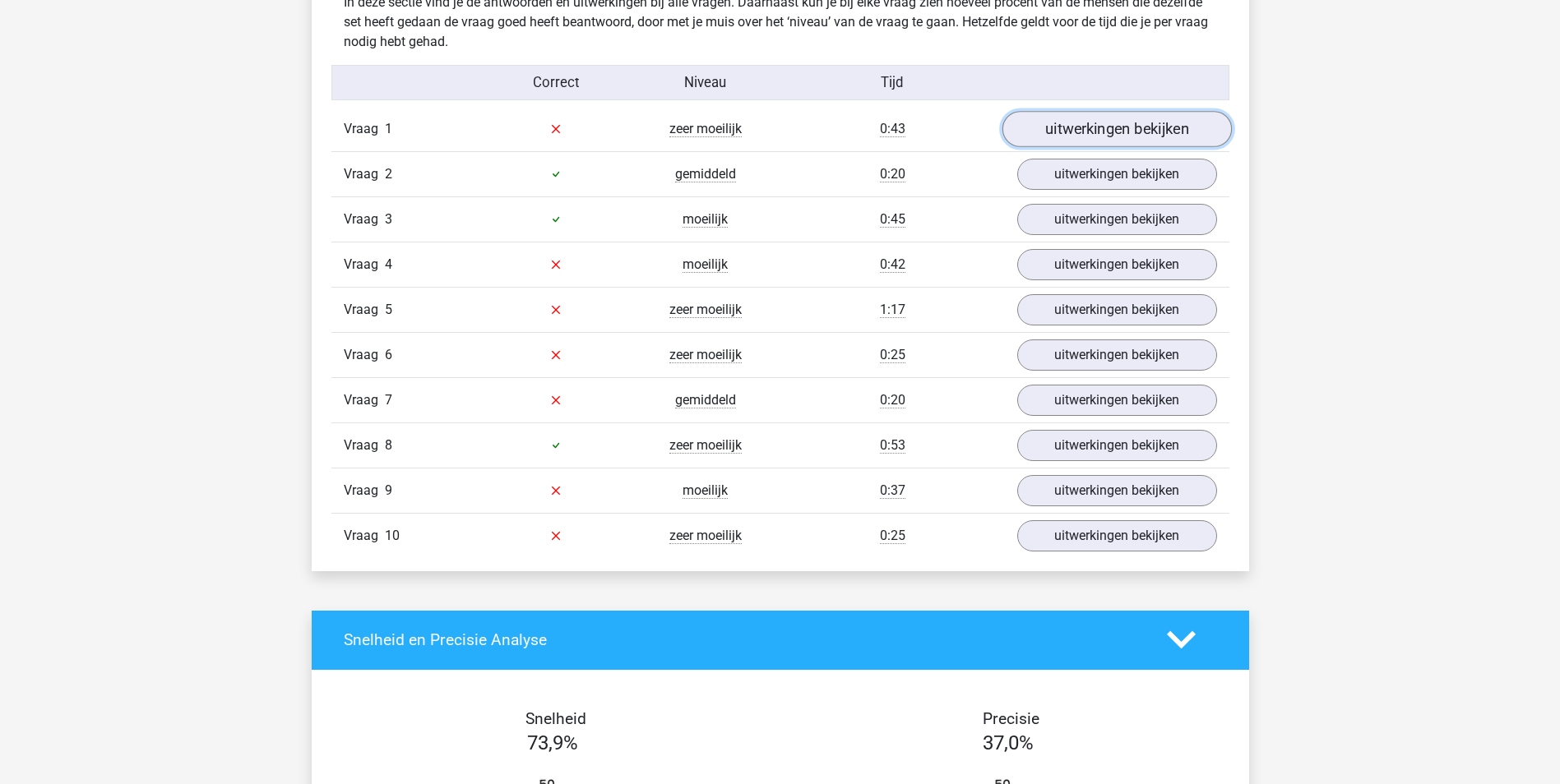
click at [1160, 127] on link "uitwerkingen bekijken" at bounding box center [1117, 129] width 230 height 36
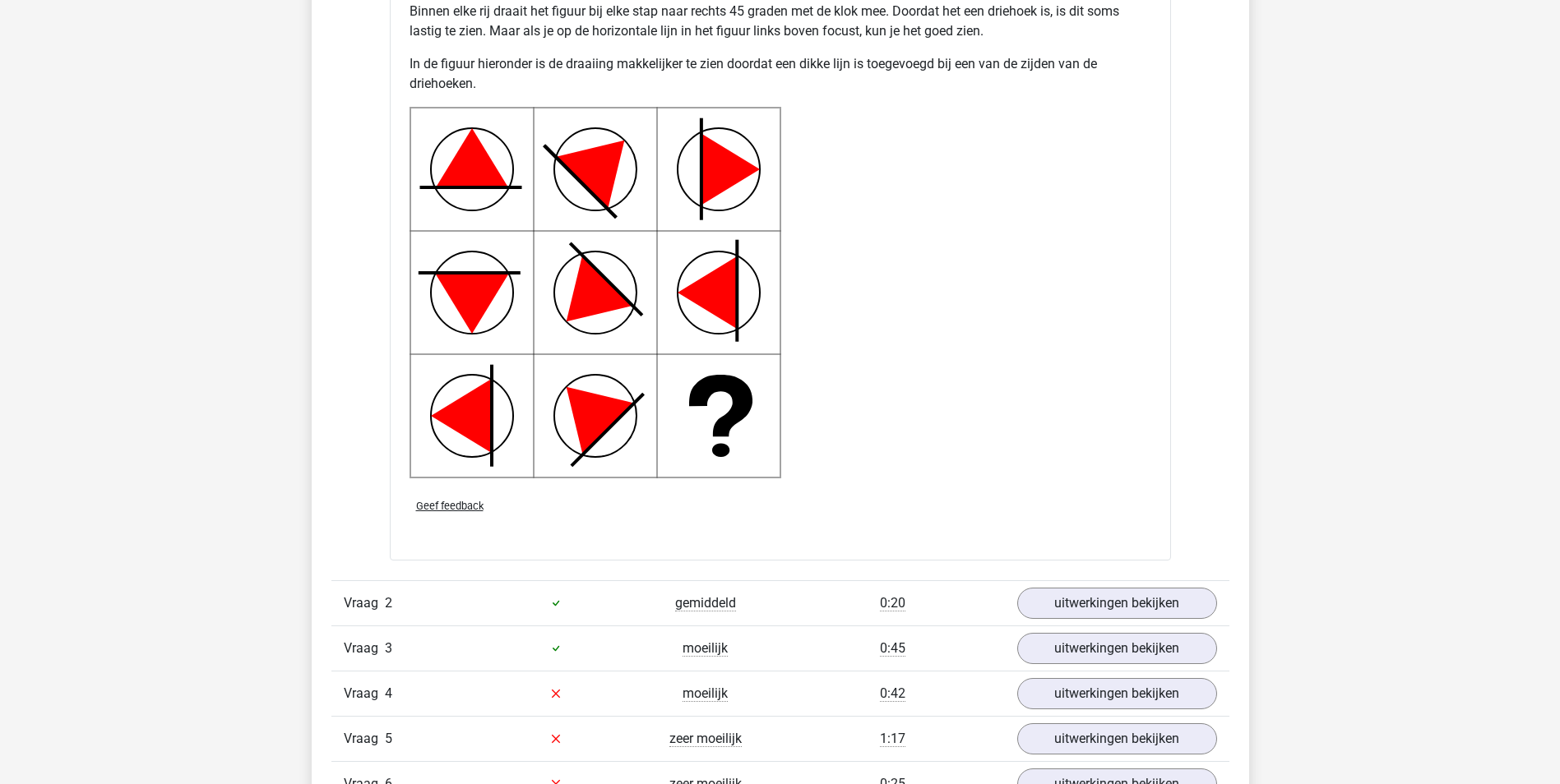
scroll to position [2220, 0]
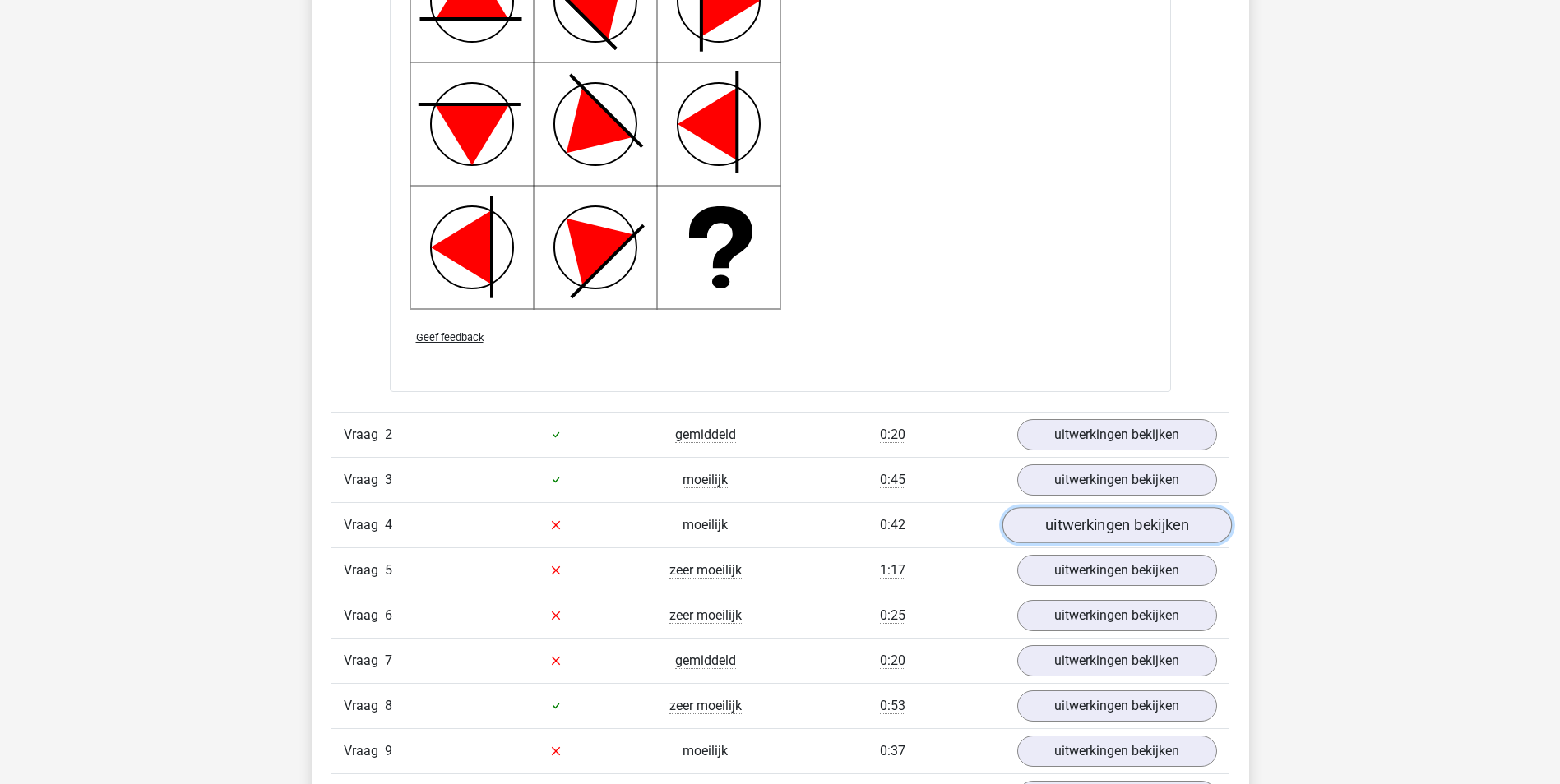
click at [1072, 524] on link "uitwerkingen bekijken" at bounding box center [1117, 525] width 230 height 36
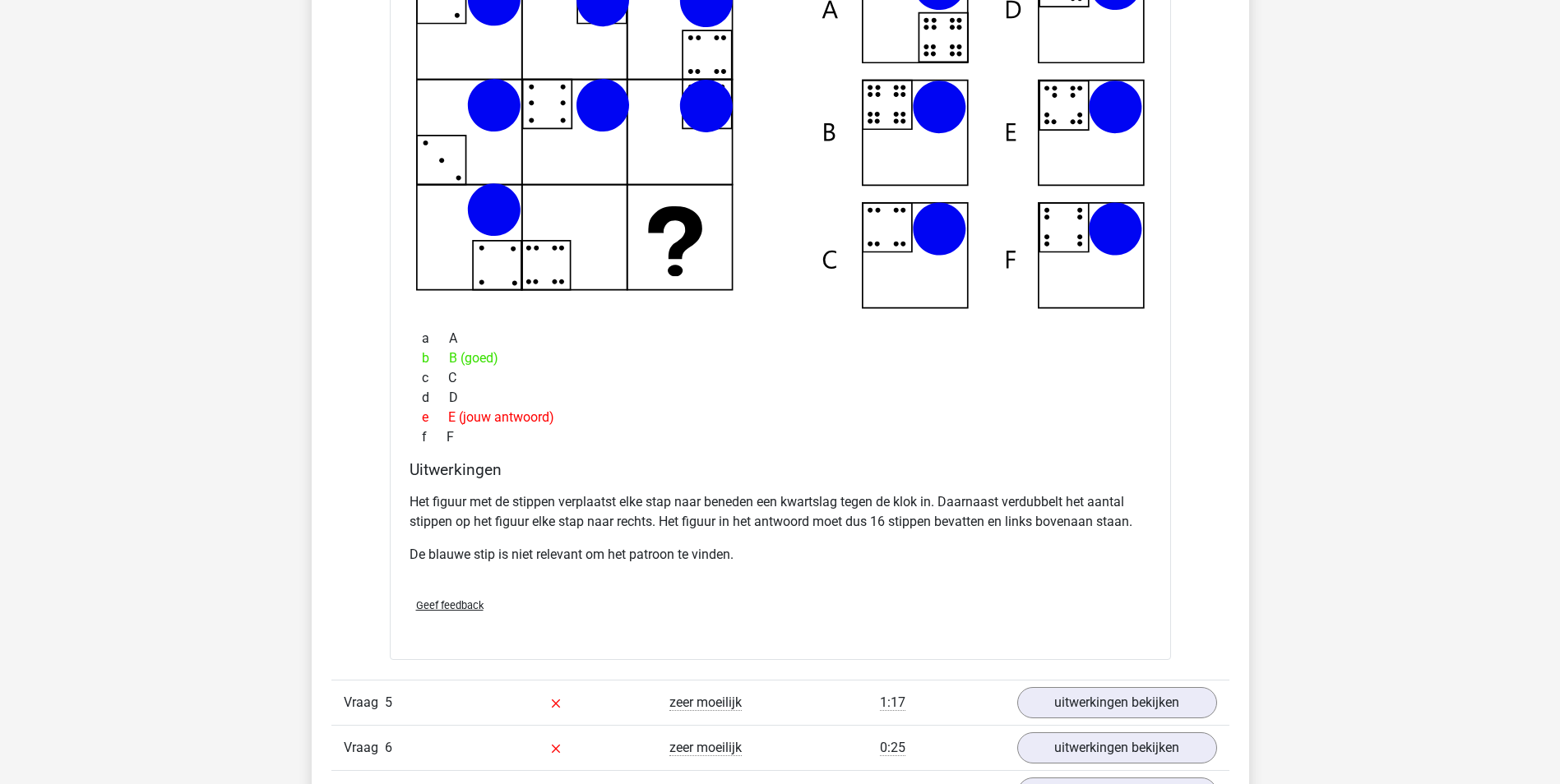
scroll to position [3206, 0]
